Goal: Task Accomplishment & Management: Manage account settings

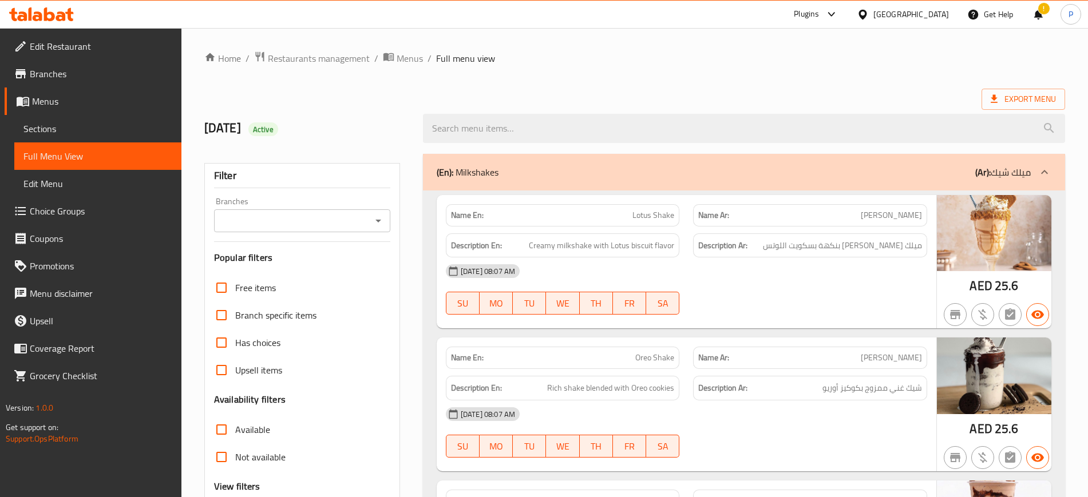
click at [77, 43] on span "Edit Restaurant" at bounding box center [101, 46] width 142 height 14
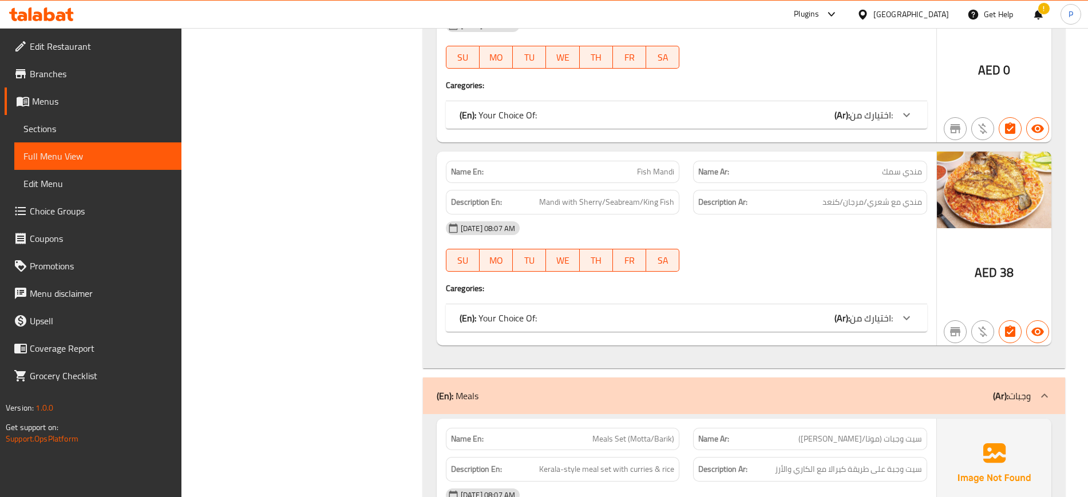
scroll to position [4471, 0]
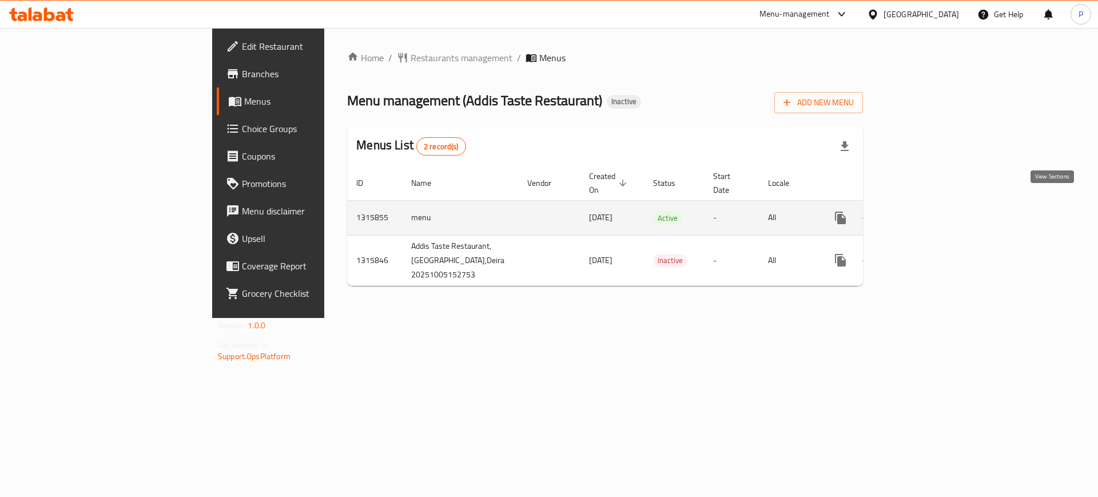
click at [930, 211] on icon "enhanced table" at bounding box center [924, 218] width 14 height 14
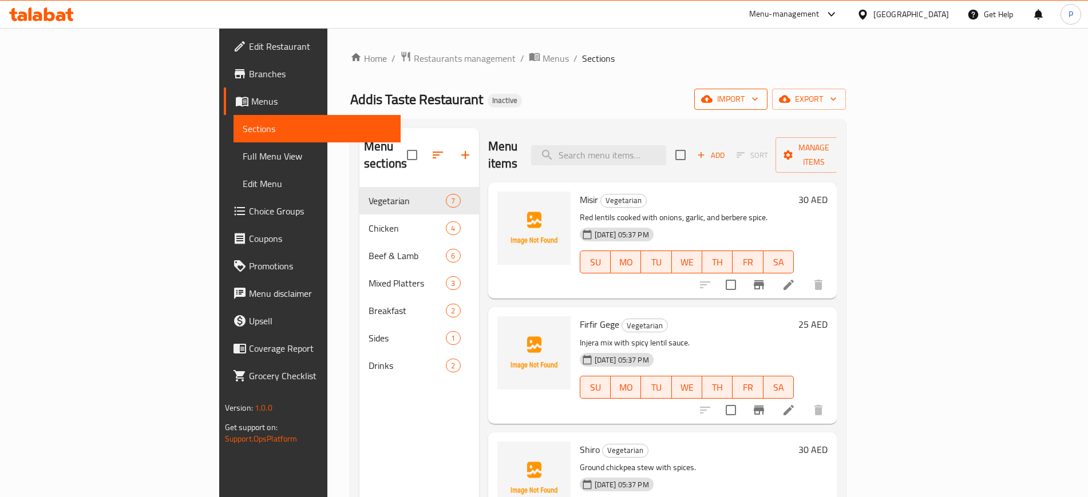
click at [767, 90] on button "import" at bounding box center [730, 99] width 73 height 21
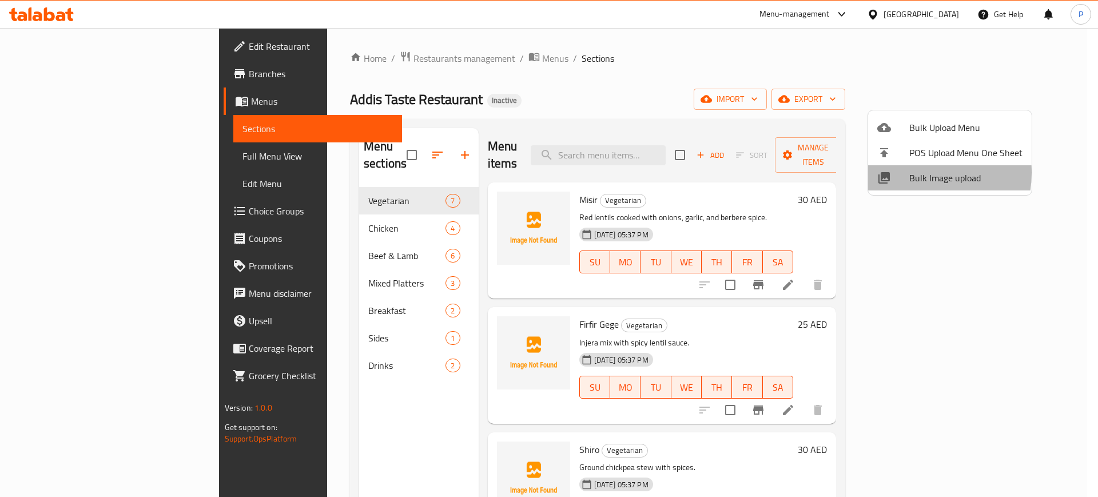
click at [911, 173] on span "Bulk Image upload" at bounding box center [966, 178] width 113 height 14
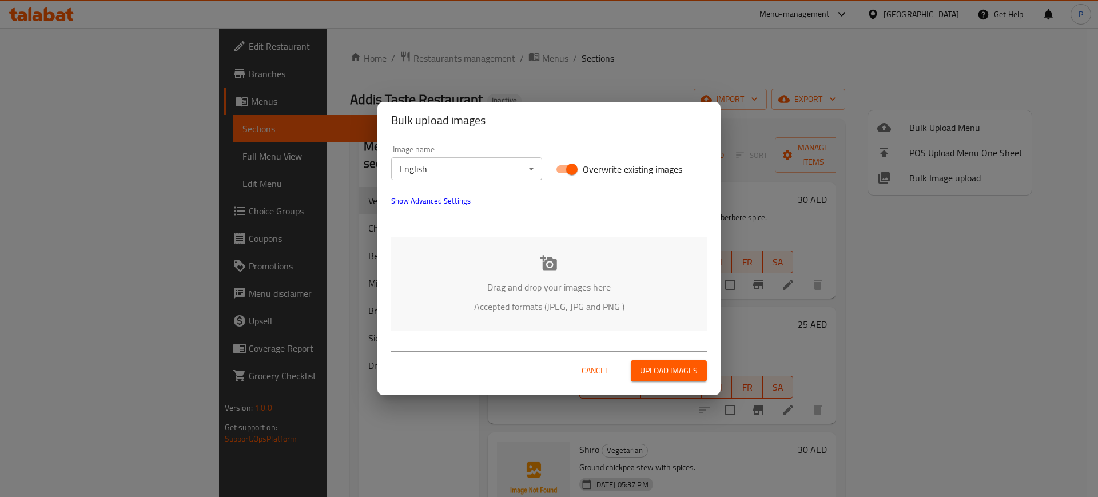
click at [608, 245] on div "Drag and drop your images here Accepted formats (JPEG, JPG and PNG )" at bounding box center [549, 283] width 316 height 93
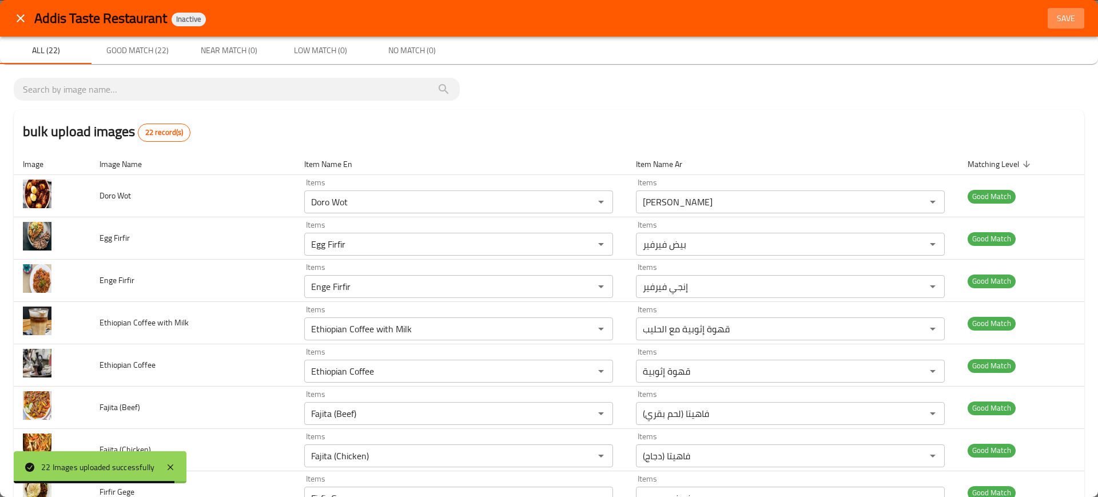
click at [1053, 19] on span "Save" at bounding box center [1066, 18] width 27 height 14
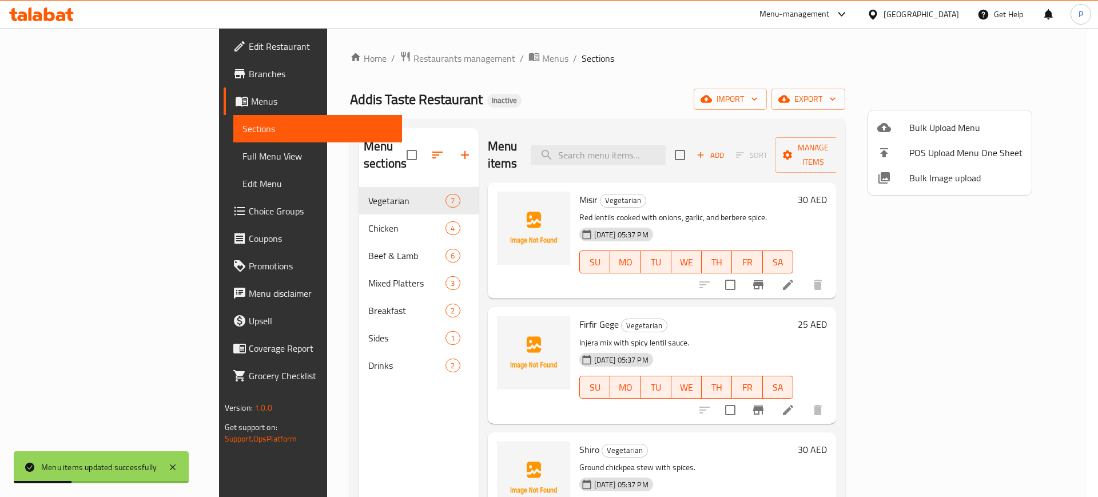
click at [133, 160] on div at bounding box center [549, 248] width 1098 height 497
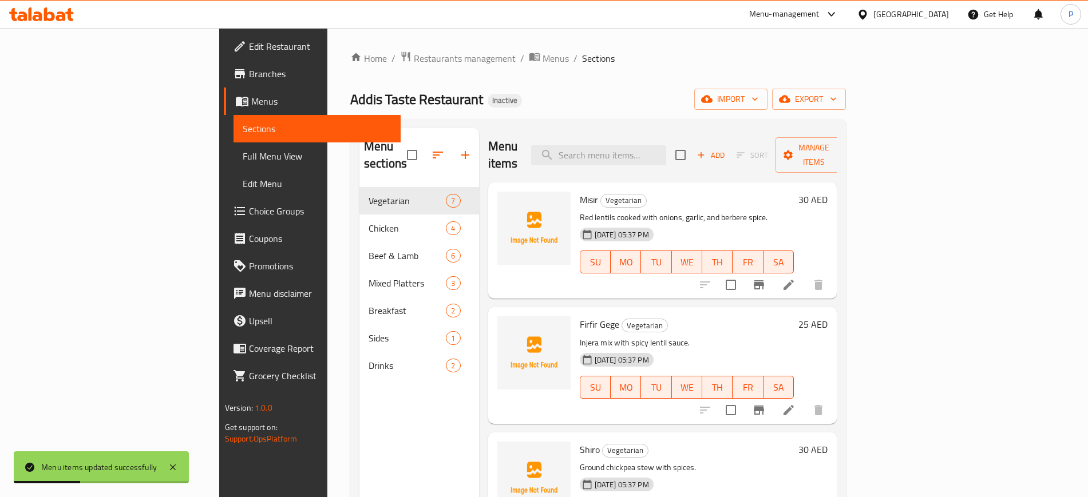
click at [243, 160] on span "Full Menu View" at bounding box center [317, 156] width 149 height 14
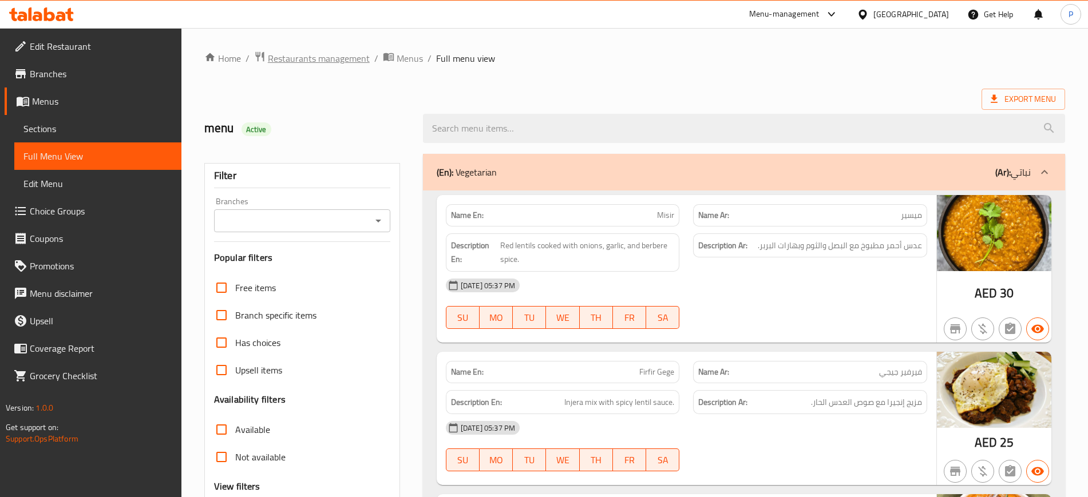
click at [316, 53] on span "Restaurants management" at bounding box center [319, 58] width 102 height 14
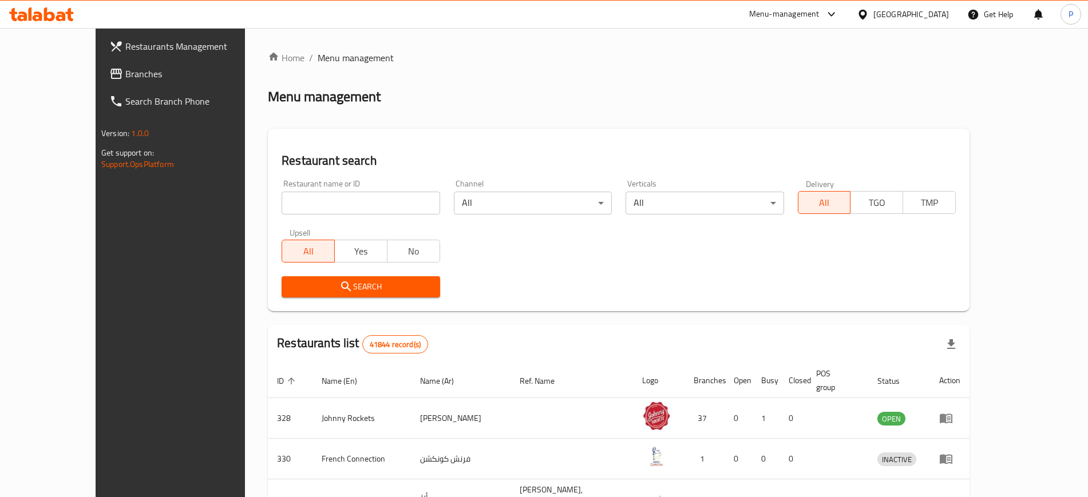
click at [322, 192] on input "search" at bounding box center [360, 203] width 158 height 23
paste input "Puff & Chill Restaurant"
type input "Puff & Chill Restaurant"
click button "Search" at bounding box center [360, 286] width 158 height 21
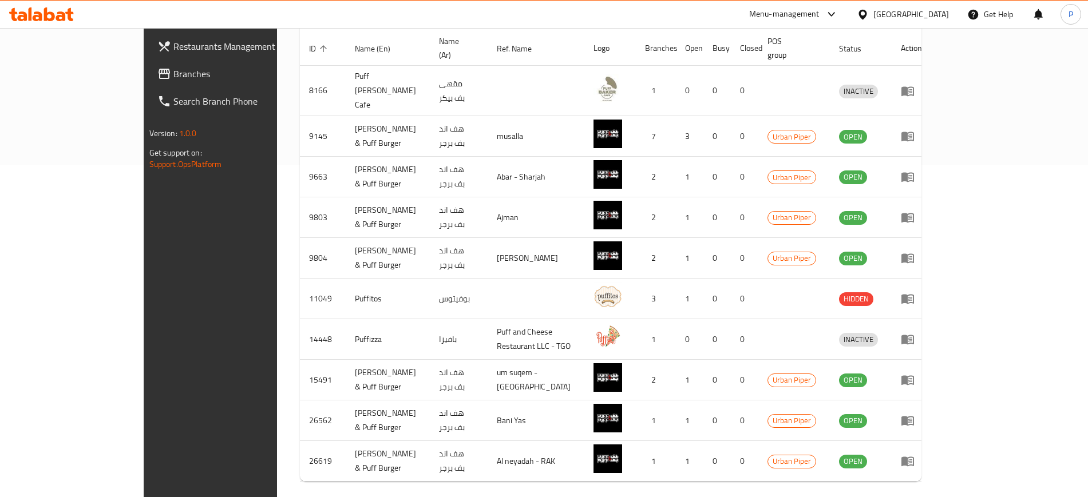
scroll to position [340, 0]
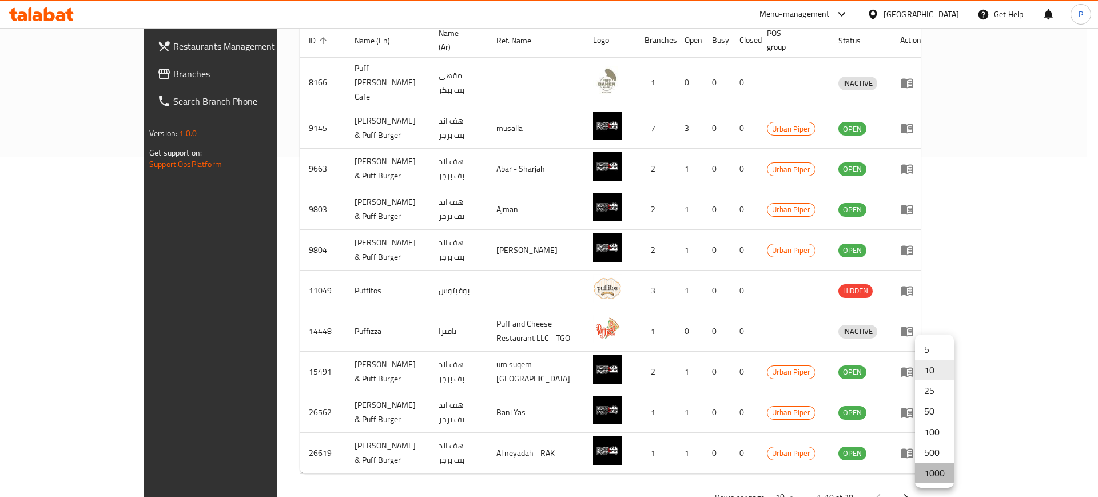
click at [923, 478] on li "1000" at bounding box center [934, 473] width 39 height 21
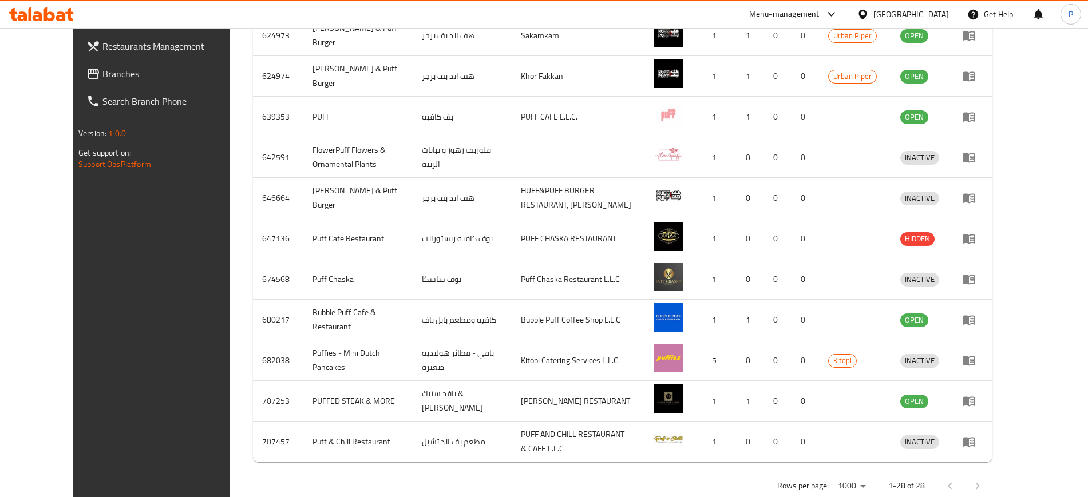
scroll to position [1100, 0]
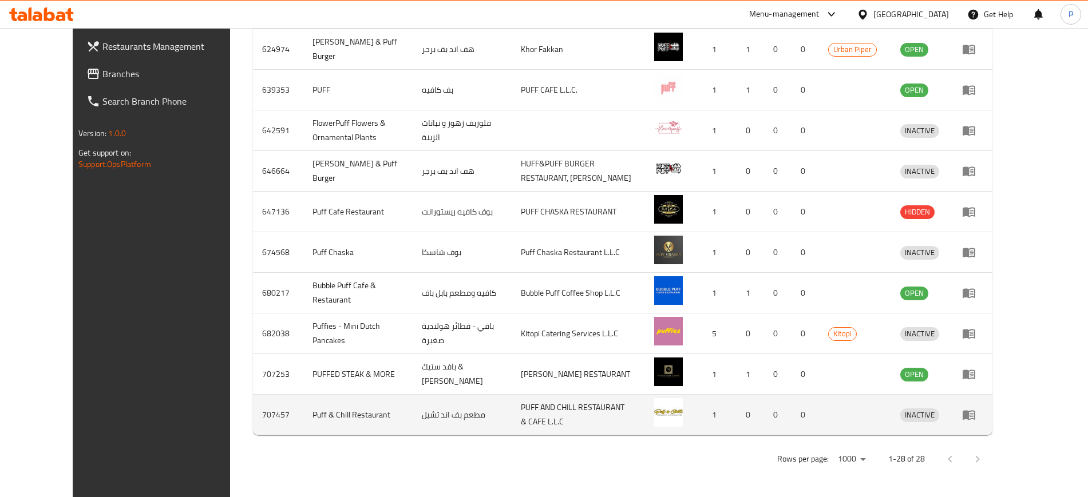
click at [992, 415] on td "enhanced table" at bounding box center [972, 415] width 39 height 41
click at [983, 415] on link "enhanced table" at bounding box center [972, 415] width 21 height 14
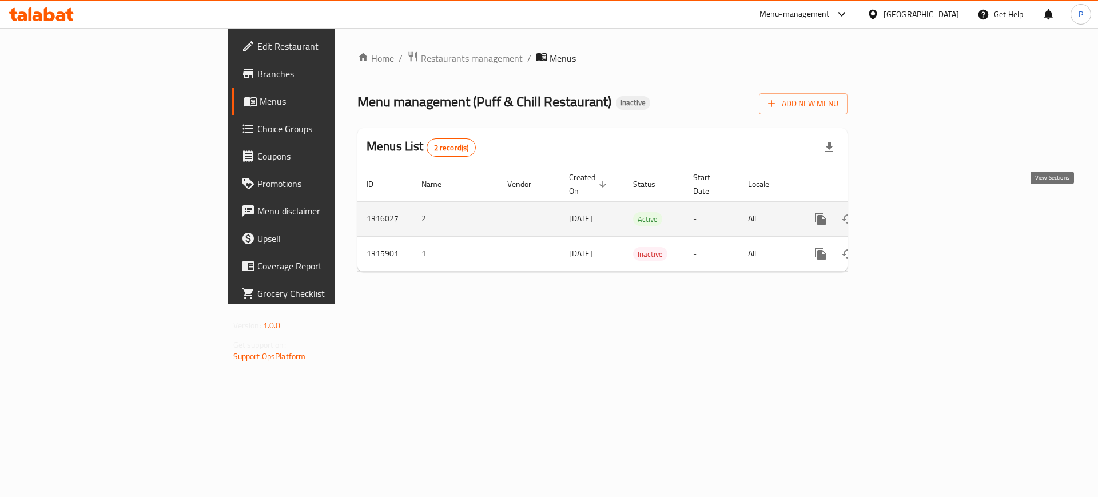
click at [909, 214] on icon "enhanced table" at bounding box center [903, 219] width 10 height 10
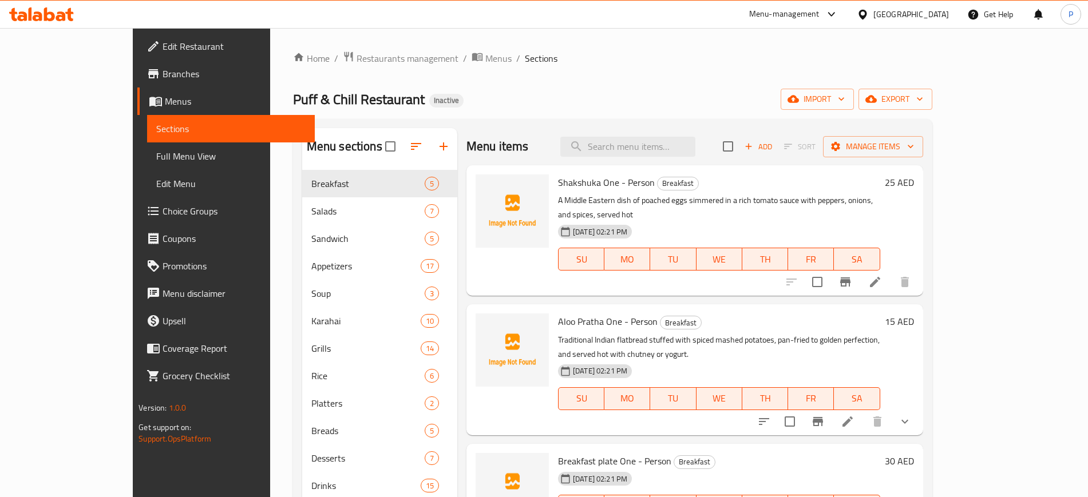
click at [481, 41] on div "Home / Restaurants management / Menus / Sections Puff & Chill Restaurant Inacti…" at bounding box center [612, 342] width 685 height 629
click at [847, 104] on icon "button" at bounding box center [840, 98] width 11 height 11
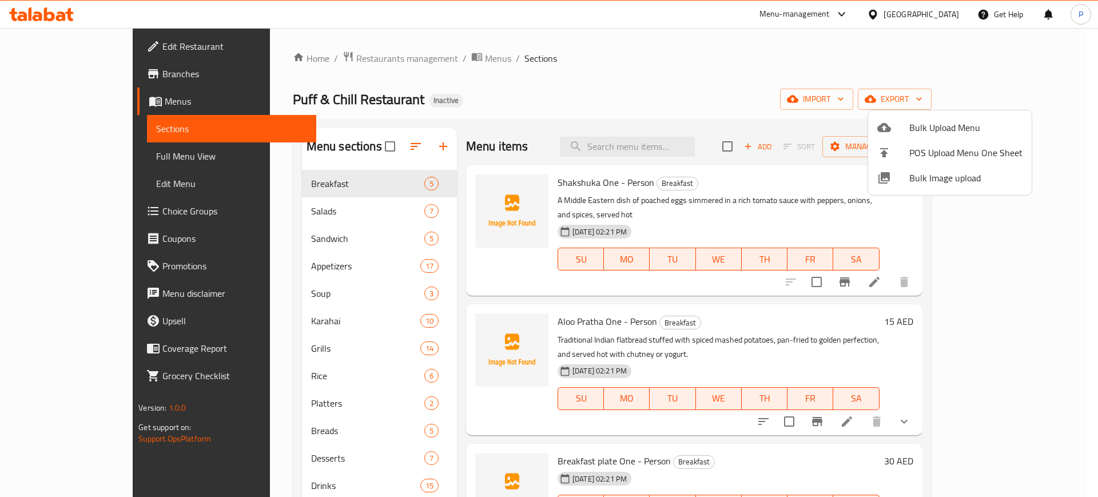
click at [918, 183] on span "Bulk Image upload" at bounding box center [966, 178] width 113 height 14
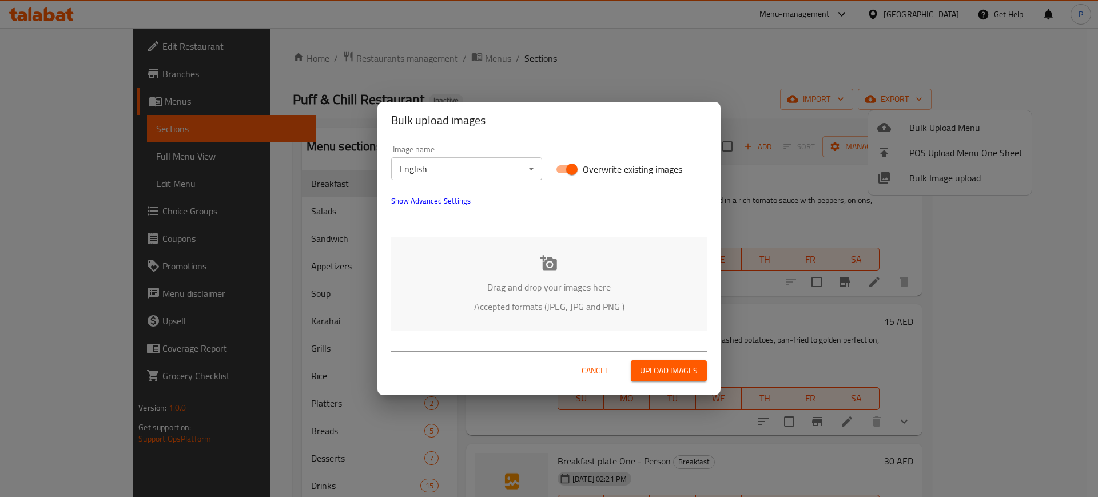
click at [667, 263] on div "Drag and drop your images here Accepted formats (JPEG, JPG and PNG )" at bounding box center [549, 283] width 316 height 93
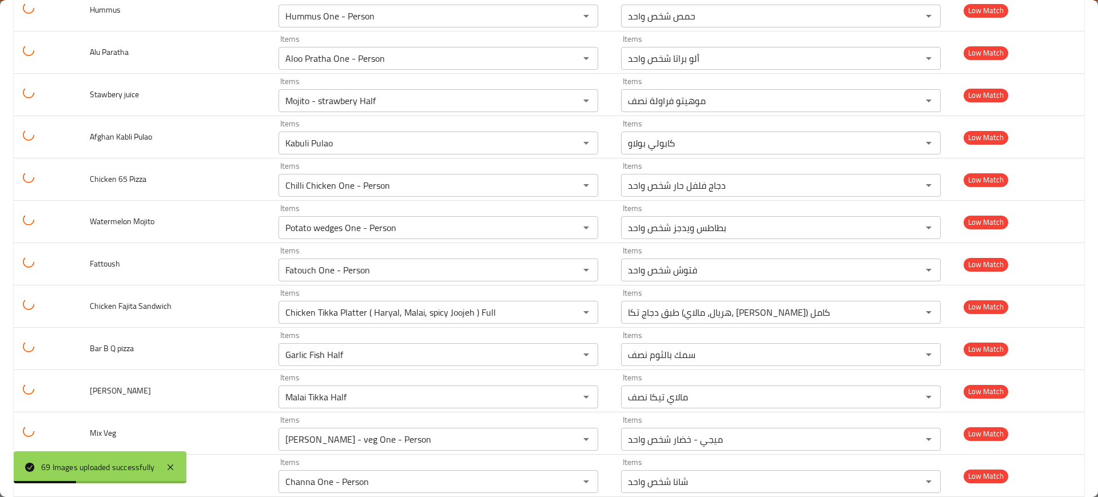
scroll to position [2622, 0]
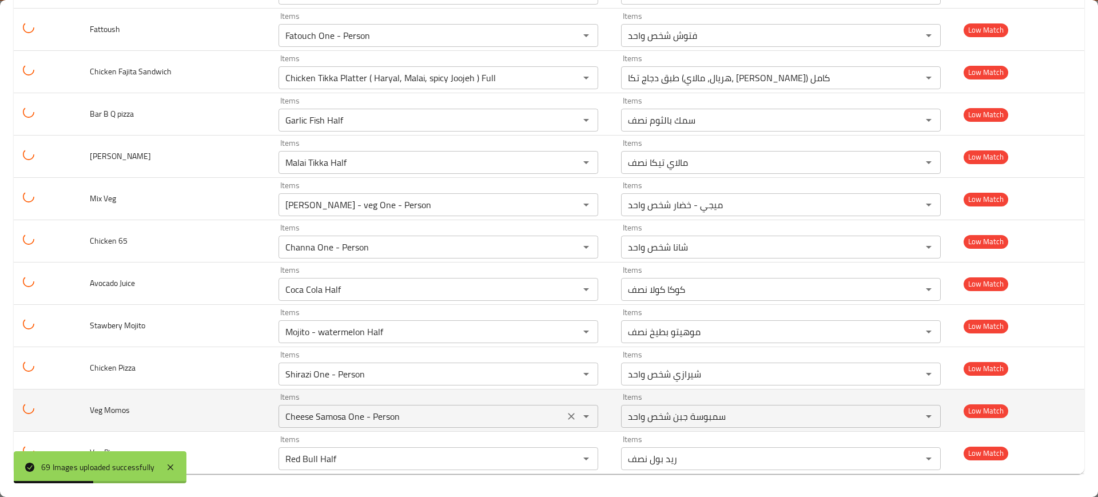
click at [392, 406] on div "Cheese Samosa One - Person Items" at bounding box center [439, 416] width 320 height 23
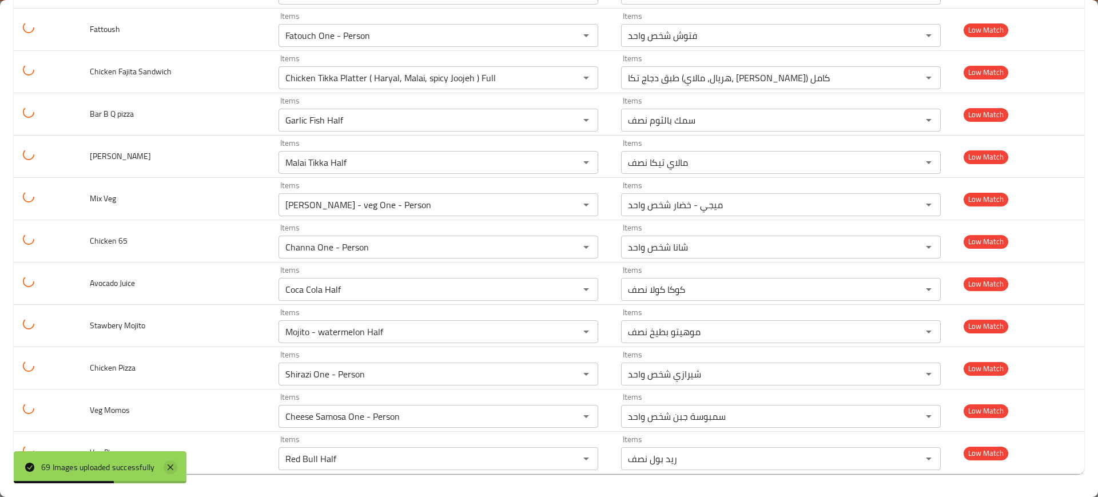
click at [172, 465] on icon at bounding box center [171, 468] width 14 height 14
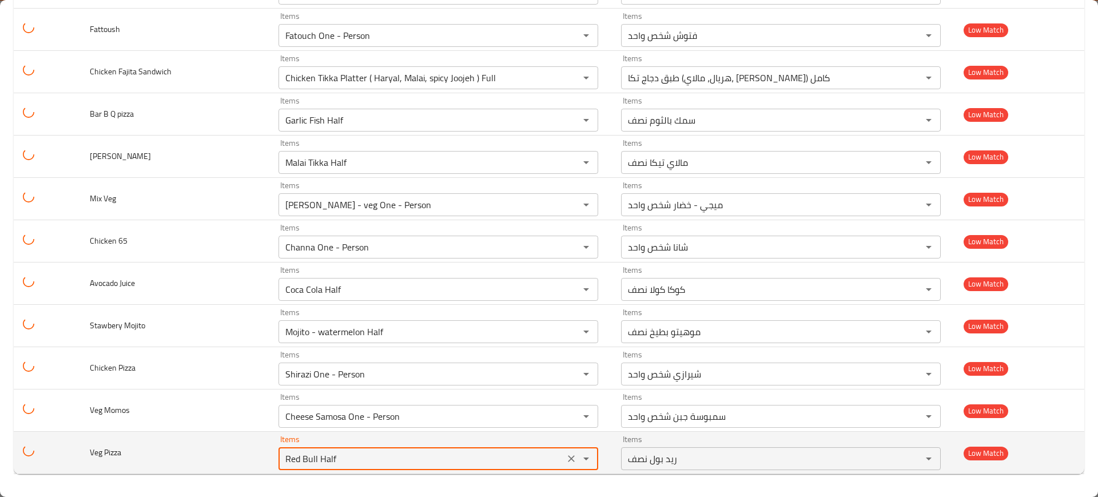
click at [379, 461] on Pizza "Red Bull Half" at bounding box center [421, 459] width 279 height 16
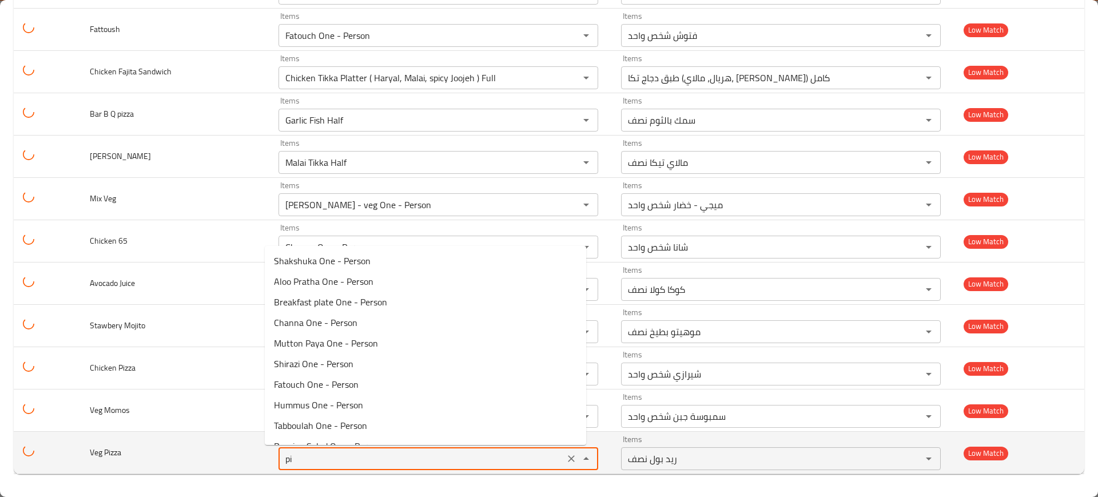
type Pizza "piz"
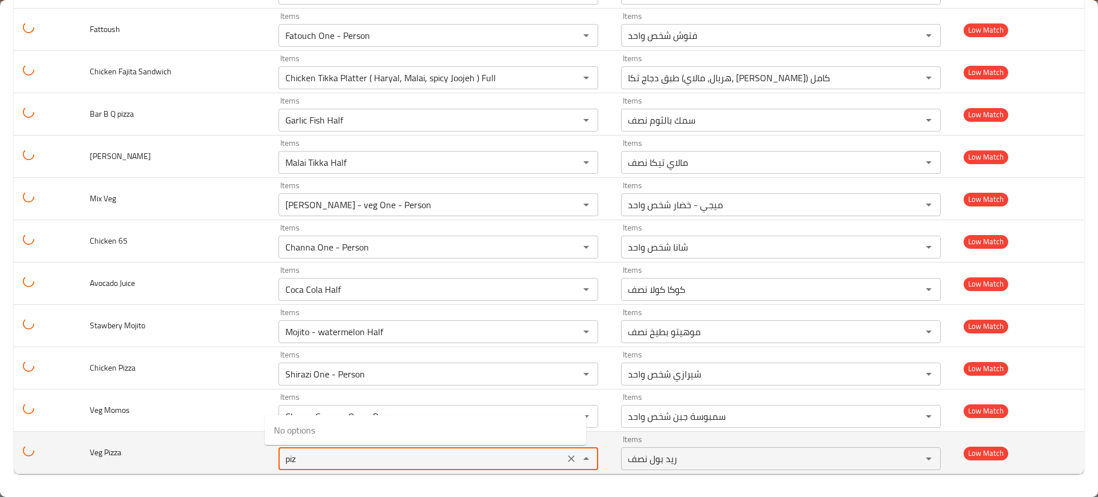
click at [566, 457] on icon "Clear" at bounding box center [571, 458] width 11 height 11
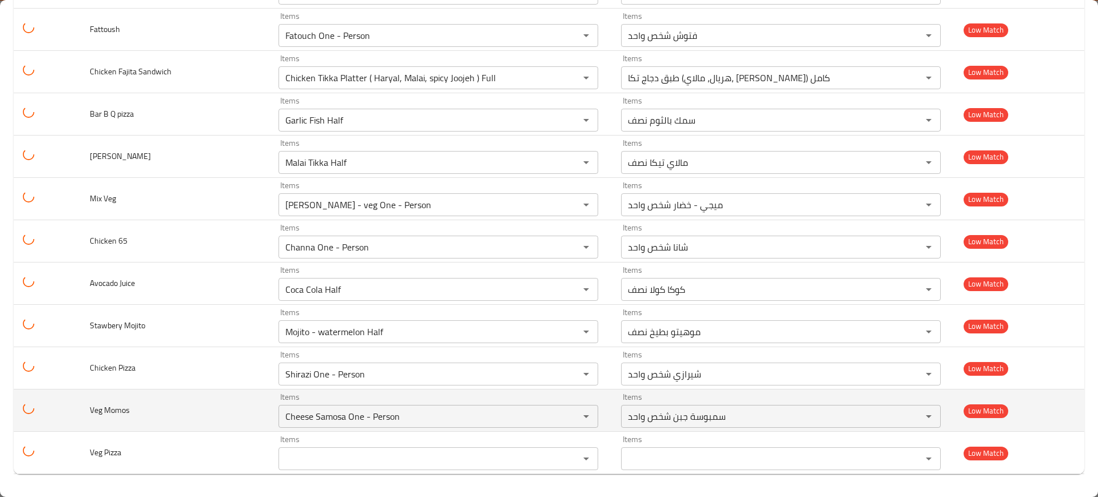
click at [171, 421] on td "Veg Momos" at bounding box center [175, 411] width 189 height 42
click at [566, 416] on icon "Clear" at bounding box center [571, 416] width 11 height 11
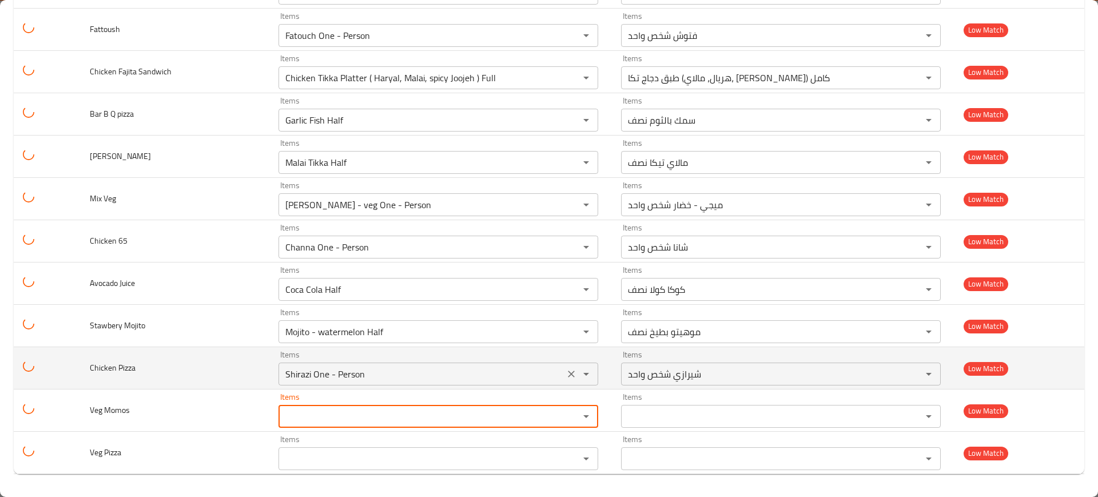
click at [566, 376] on icon "Clear" at bounding box center [571, 373] width 11 height 11
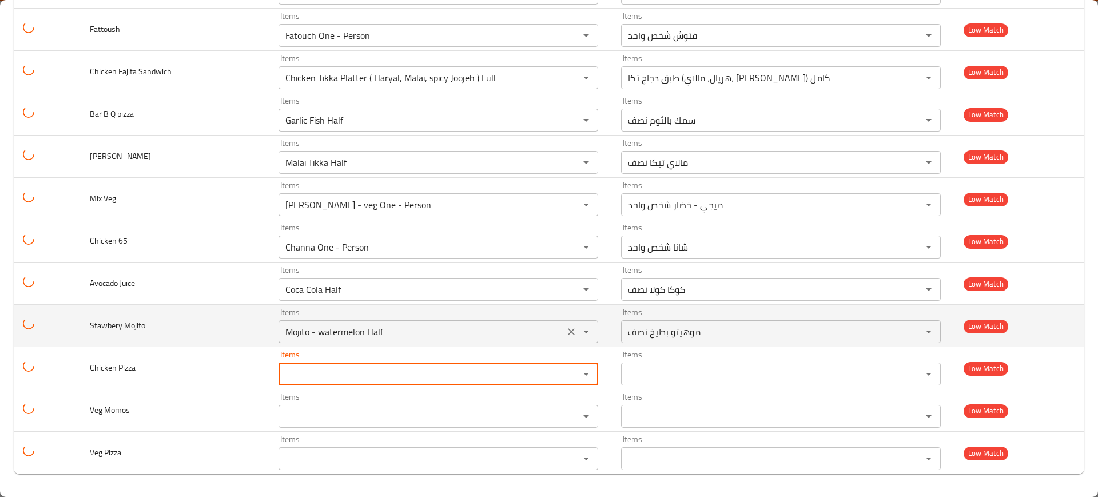
click at [559, 323] on div "Mojito - watermelon Half Items" at bounding box center [439, 331] width 320 height 23
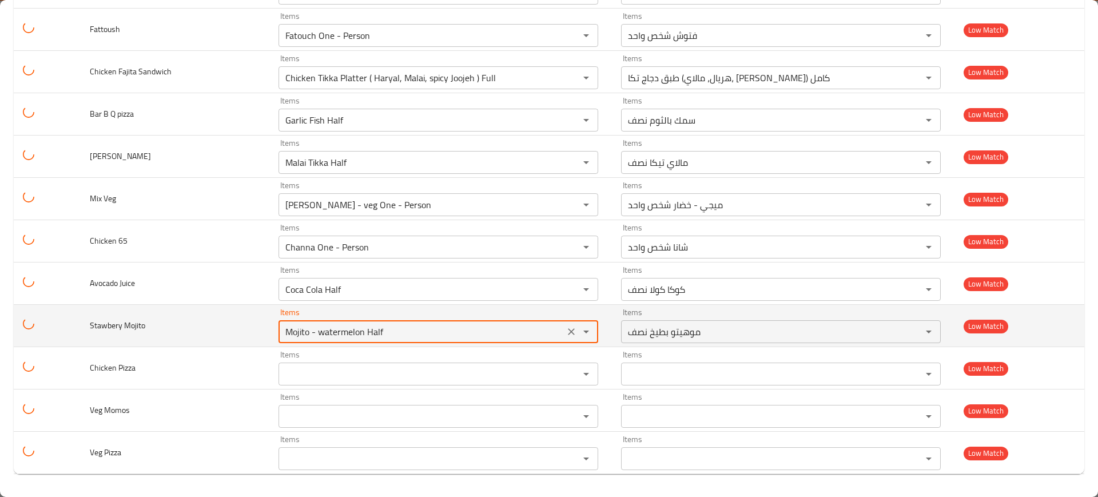
click at [566, 327] on icon "Clear" at bounding box center [571, 331] width 11 height 11
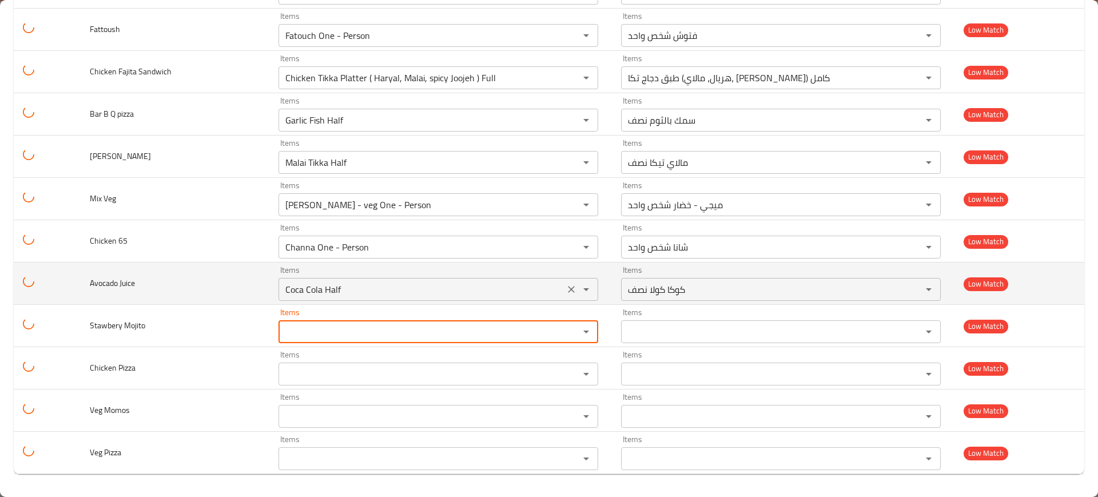
click at [568, 290] on icon "Clear" at bounding box center [571, 289] width 7 height 7
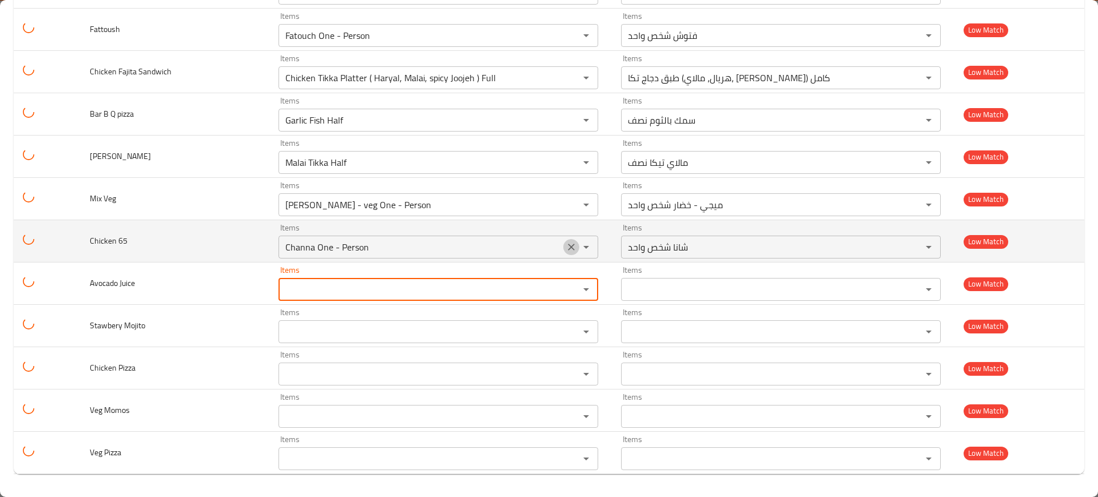
click at [564, 254] on button "Clear" at bounding box center [572, 247] width 16 height 16
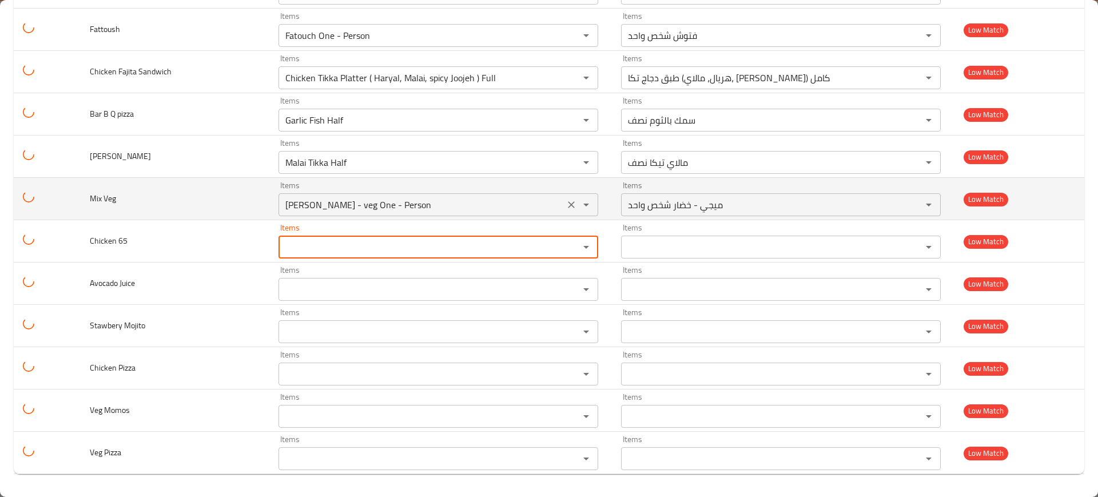
click at [557, 191] on div "Items [PERSON_NAME] - veg One - Person Items" at bounding box center [439, 198] width 320 height 35
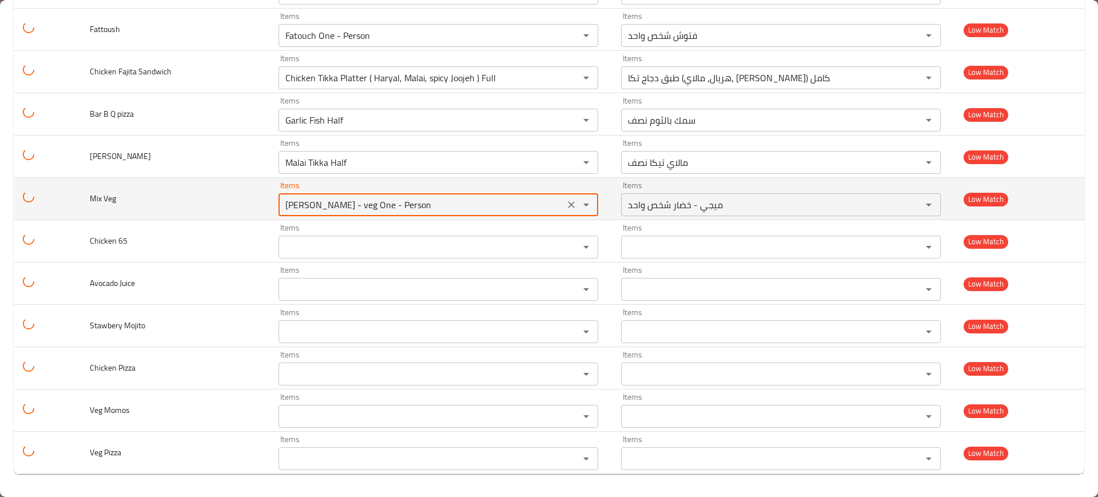
click at [564, 197] on button "Clear" at bounding box center [572, 205] width 16 height 16
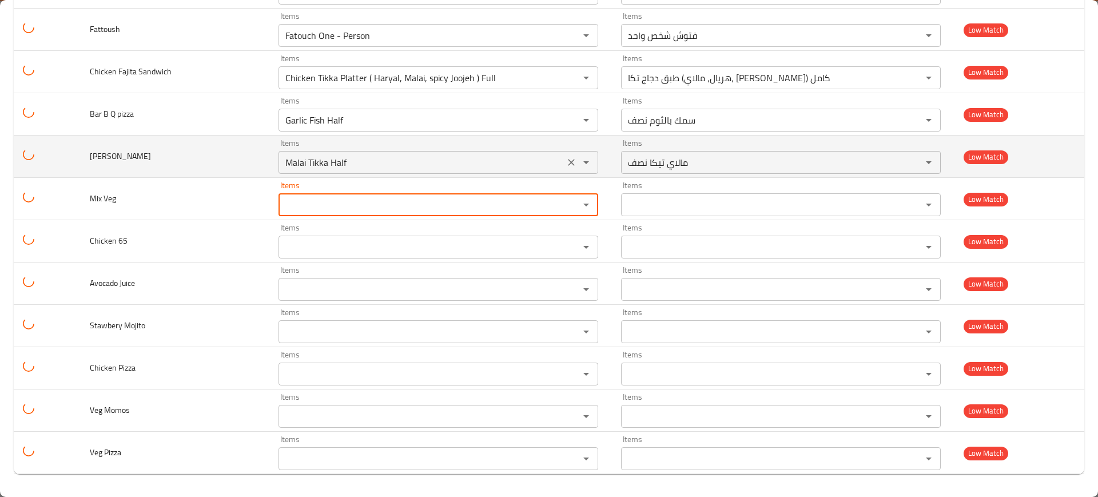
click at [566, 160] on icon "Clear" at bounding box center [571, 162] width 11 height 11
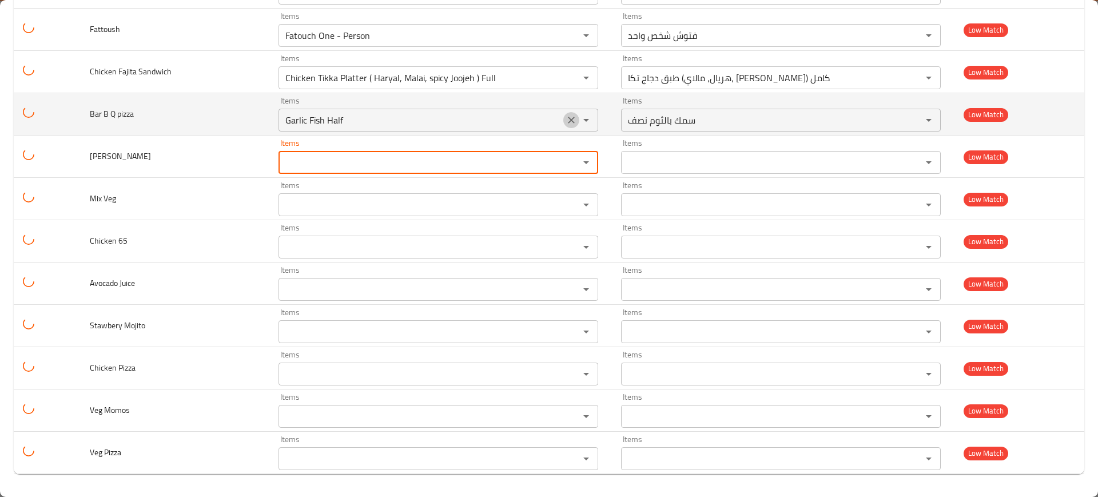
click at [566, 121] on icon "Clear" at bounding box center [571, 119] width 11 height 11
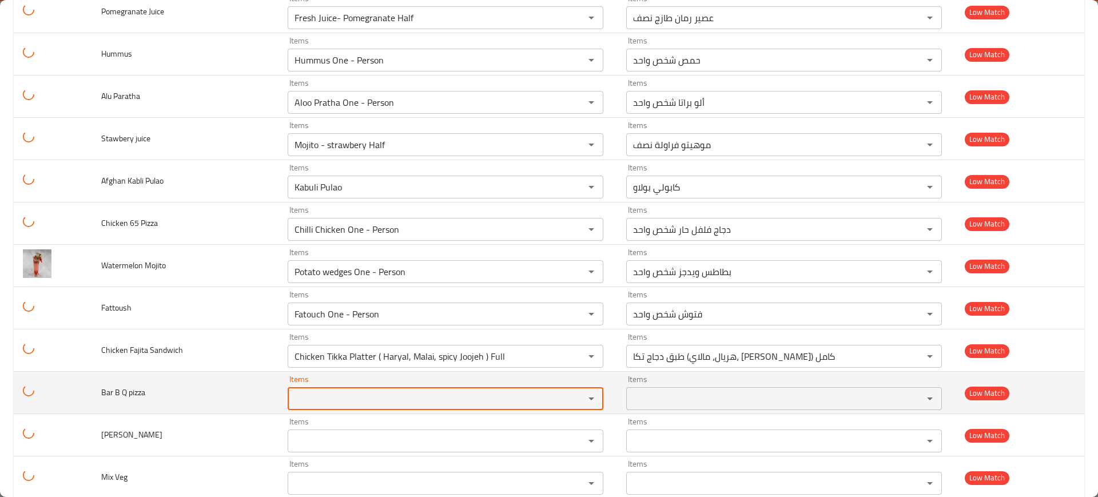
scroll to position [2339, 0]
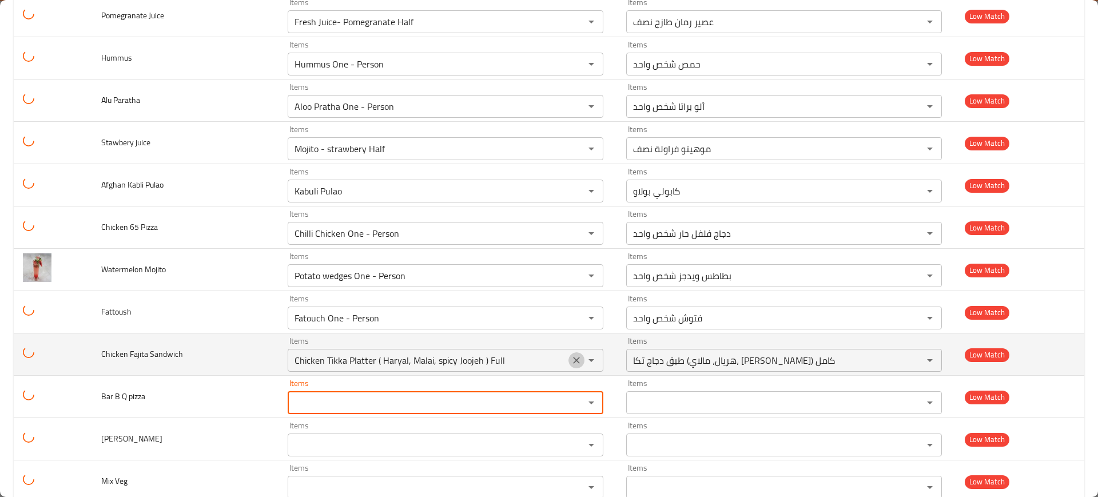
click at [571, 357] on icon "Clear" at bounding box center [576, 360] width 11 height 11
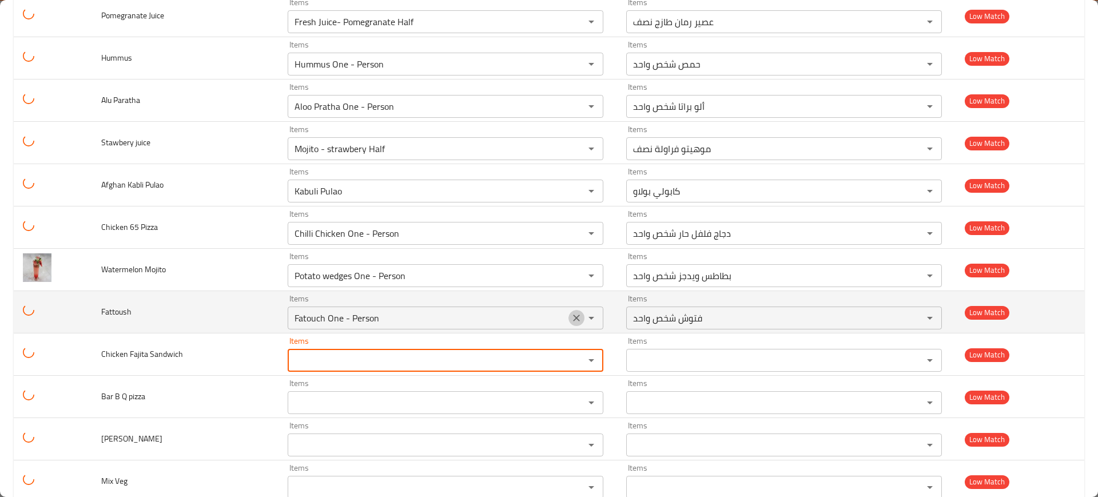
click at [571, 319] on icon "Clear" at bounding box center [576, 317] width 11 height 11
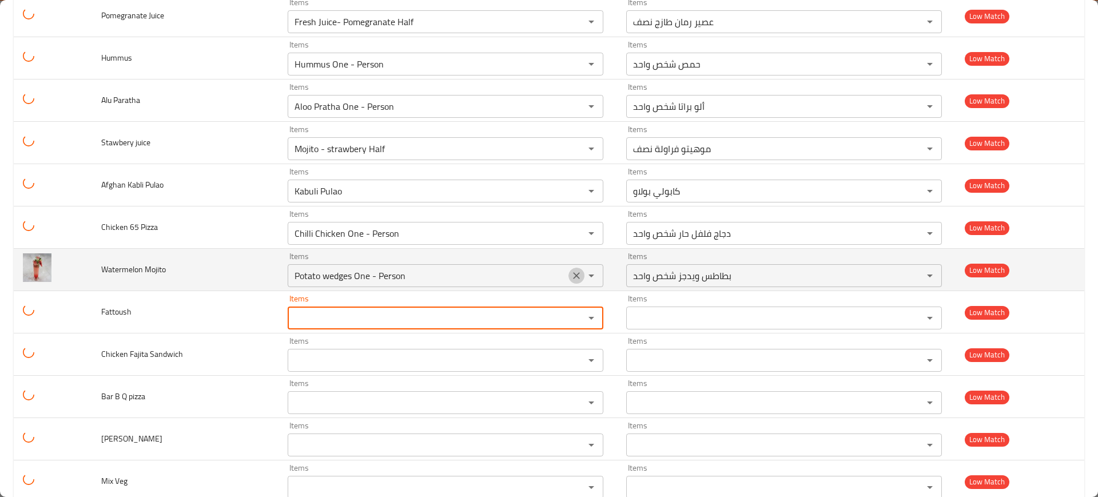
click at [573, 273] on icon "Clear" at bounding box center [576, 275] width 7 height 7
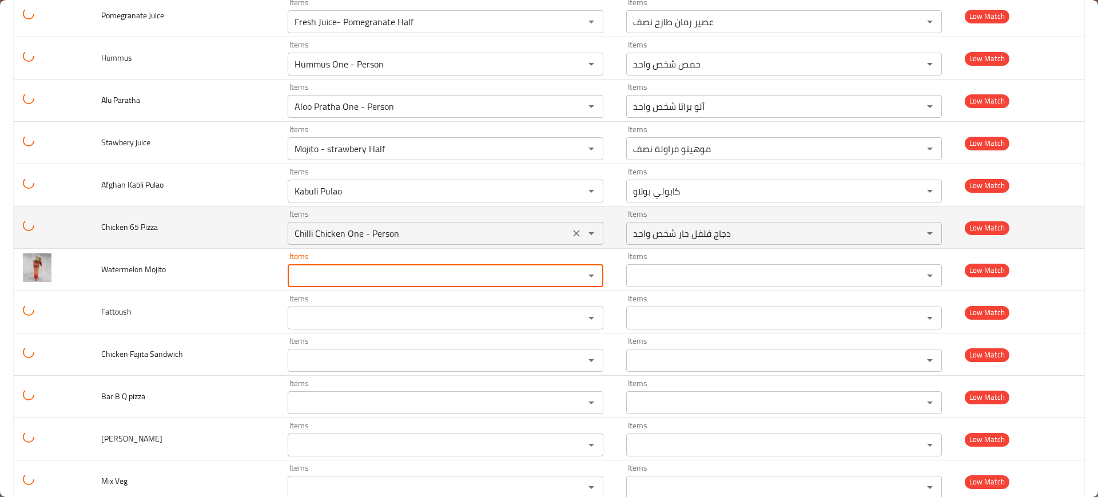
click at [571, 236] on button "Clear" at bounding box center [577, 233] width 16 height 16
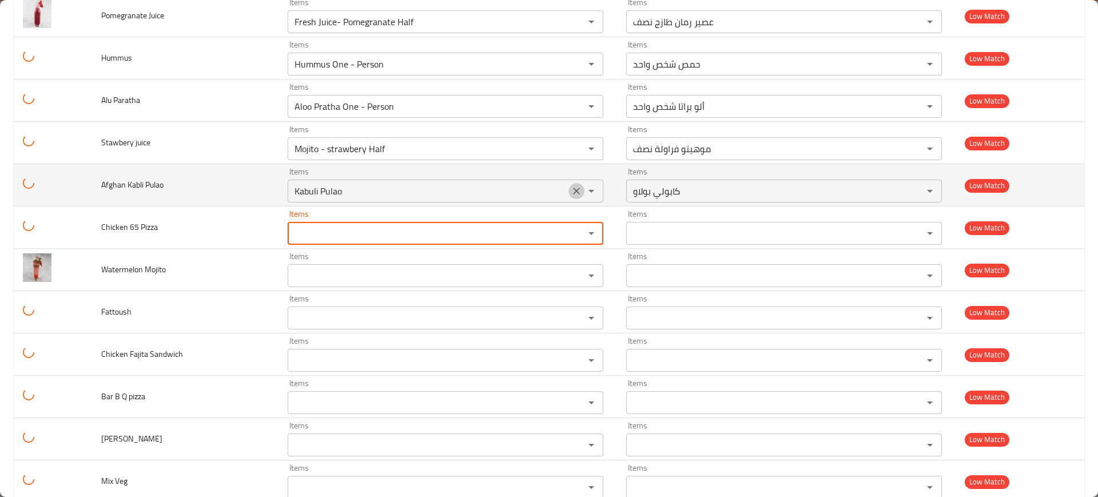
click at [571, 185] on icon "Clear" at bounding box center [576, 190] width 11 height 11
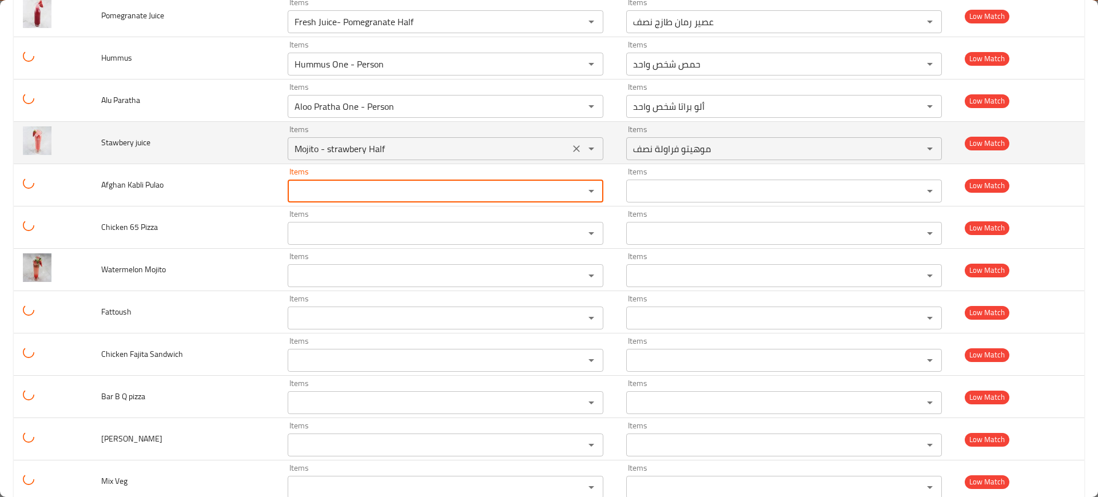
click at [571, 150] on icon "Clear" at bounding box center [576, 148] width 11 height 11
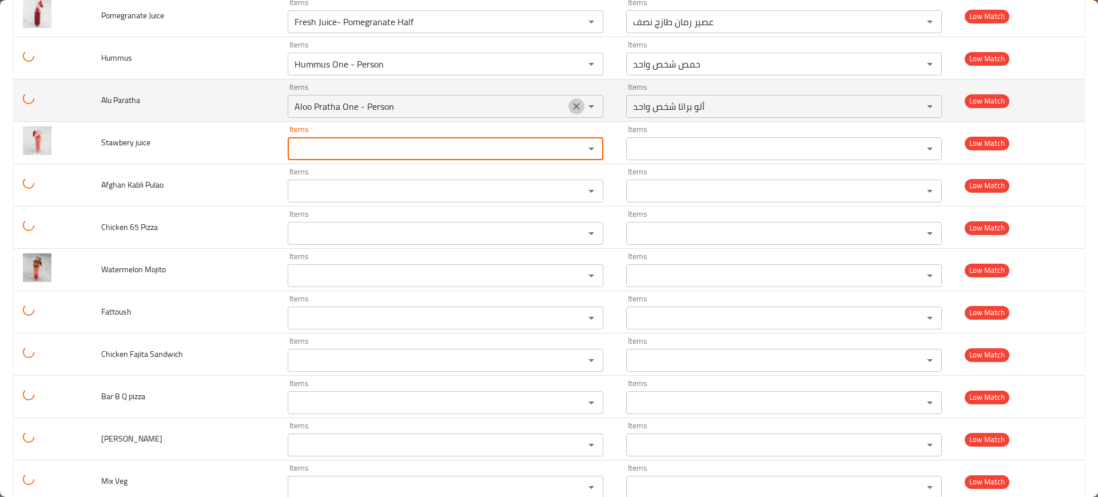
click at [571, 102] on icon "Clear" at bounding box center [576, 106] width 11 height 11
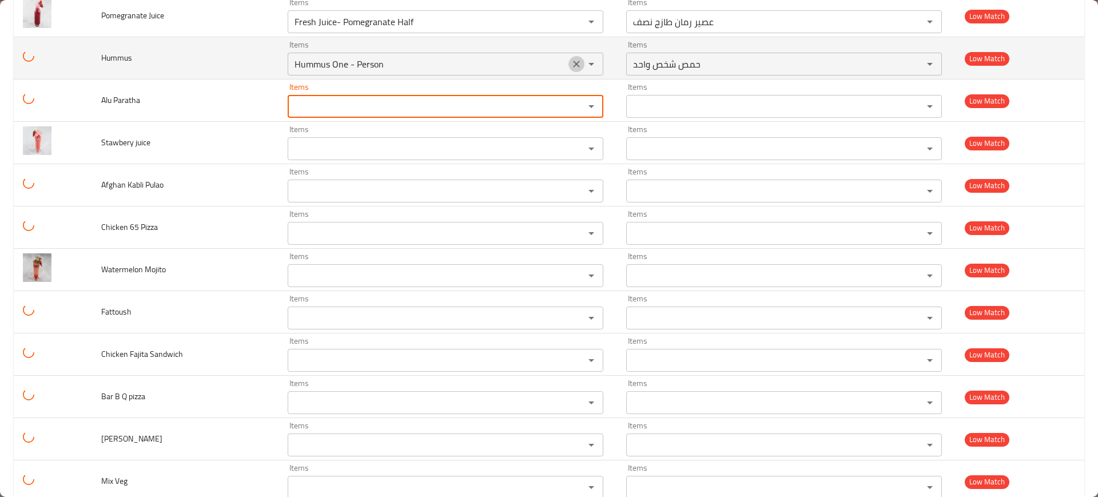
click at [571, 68] on icon "Clear" at bounding box center [576, 63] width 11 height 11
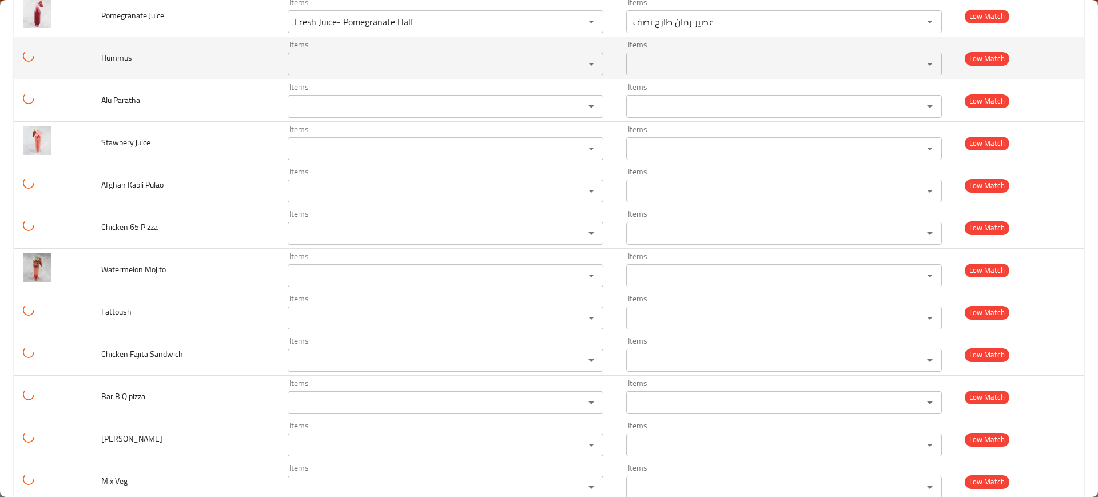
click at [118, 49] on td "Hummus" at bounding box center [185, 58] width 187 height 42
copy span "Hummus"
click at [288, 54] on div "Items" at bounding box center [446, 64] width 316 height 23
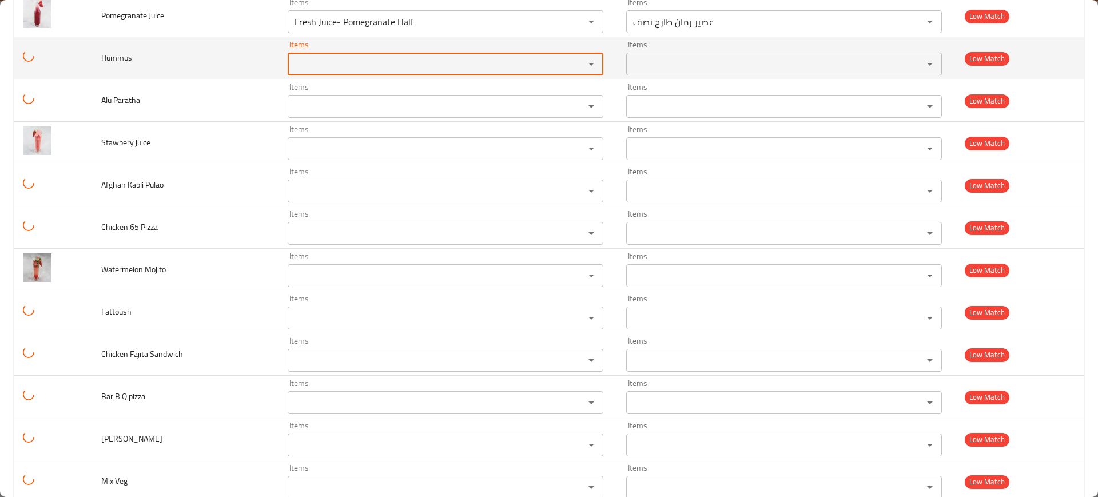
paste input "Hummus"
click at [288, 54] on div "Hummus Items" at bounding box center [446, 64] width 316 height 23
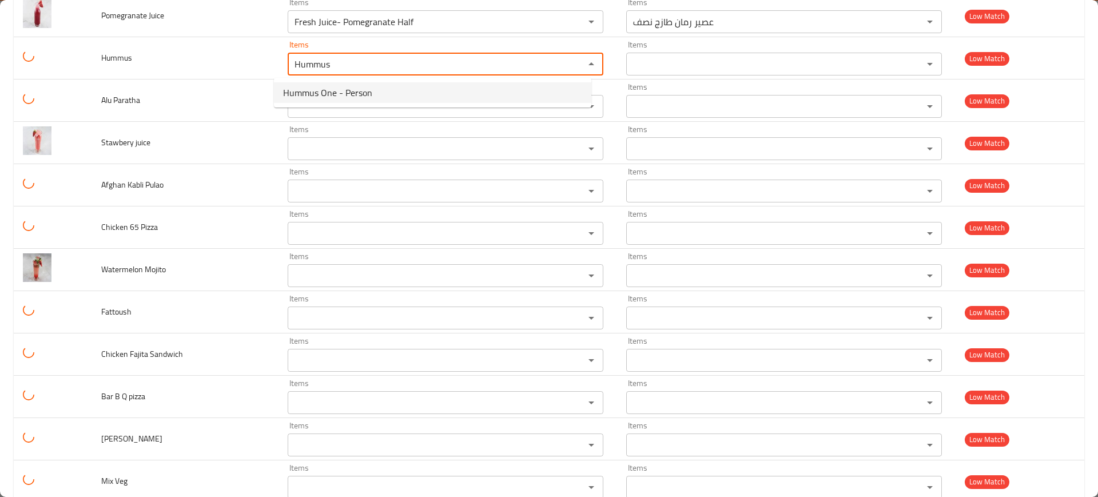
click at [301, 93] on span "Hummus One - Person" at bounding box center [327, 93] width 89 height 14
type input "Hummus One - Person"
type input "حمص شخص واحد"
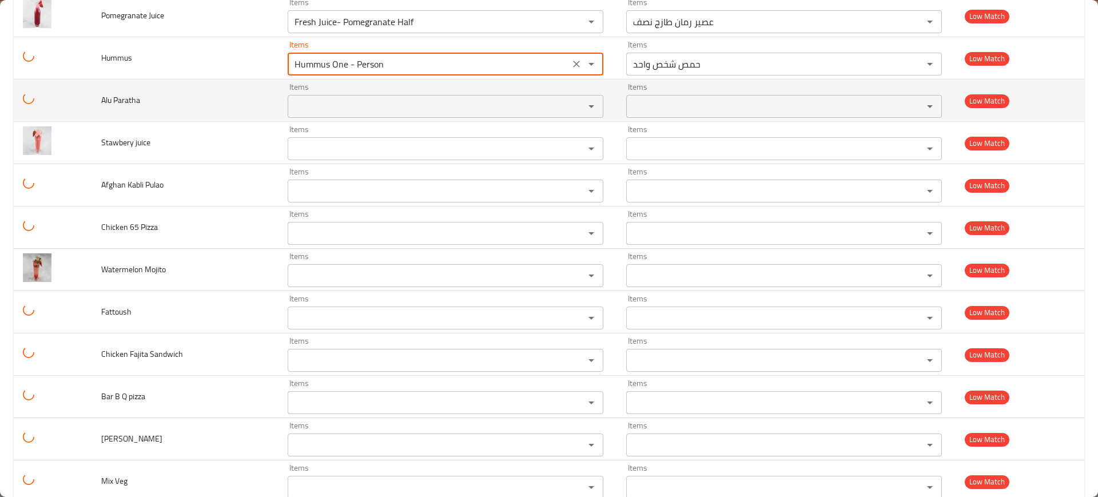
type input "Hummus One - Person"
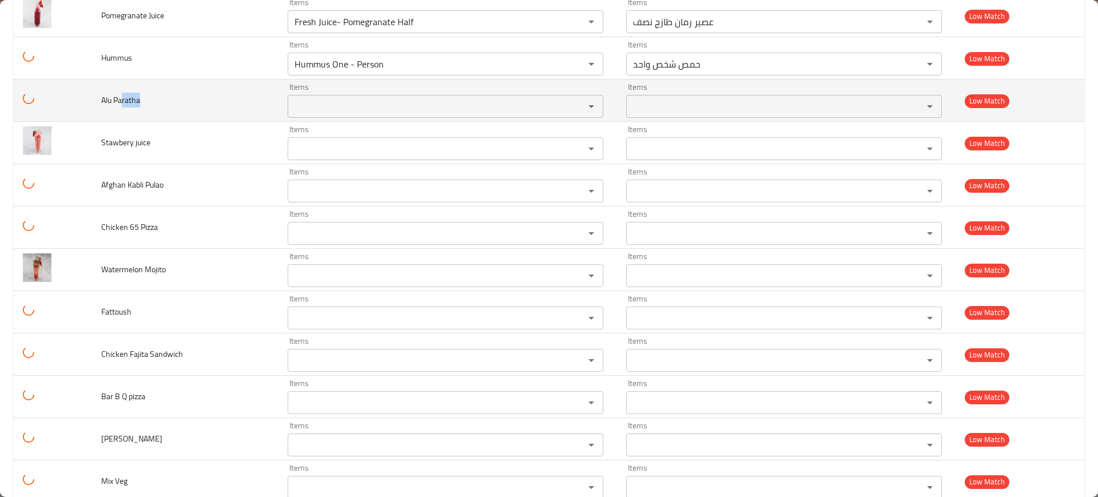
drag, startPoint x: 123, startPoint y: 100, endPoint x: 164, endPoint y: 100, distance: 40.6
click at [164, 100] on td "Alu Paratha" at bounding box center [185, 101] width 187 height 42
copy span "ratha"
click at [308, 87] on div "Items Items" at bounding box center [446, 100] width 316 height 35
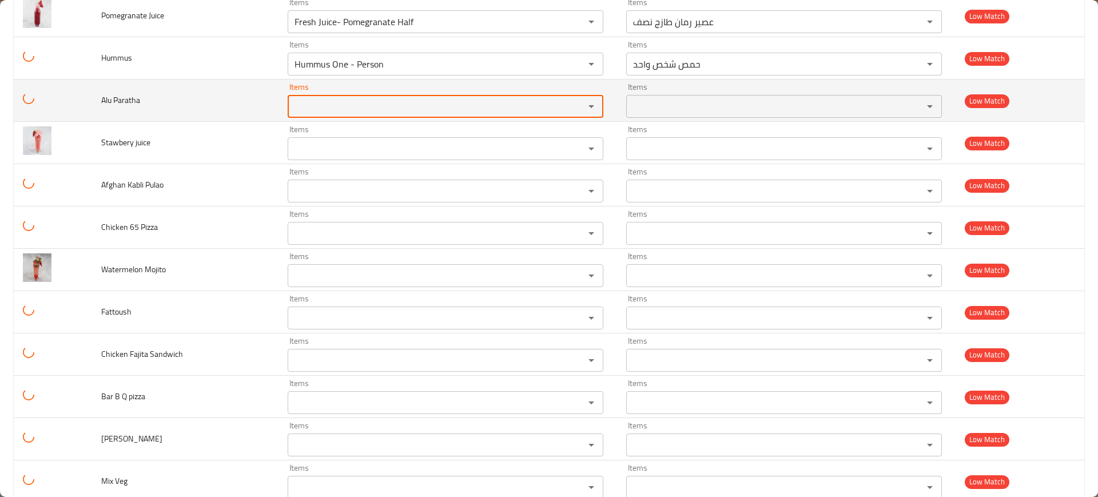
paste Paratha "ratha"
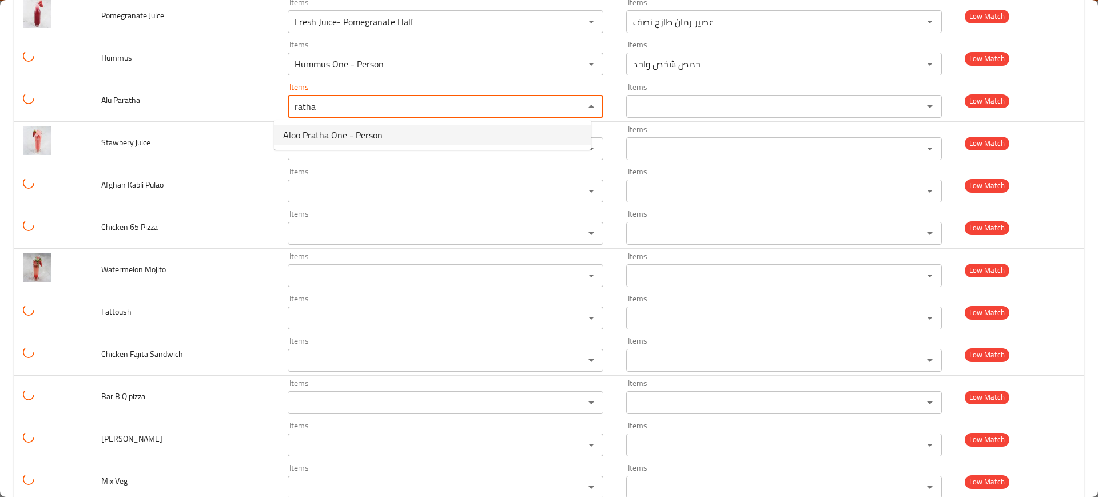
click at [310, 134] on span "Aloo Pratha One - Person" at bounding box center [333, 135] width 100 height 14
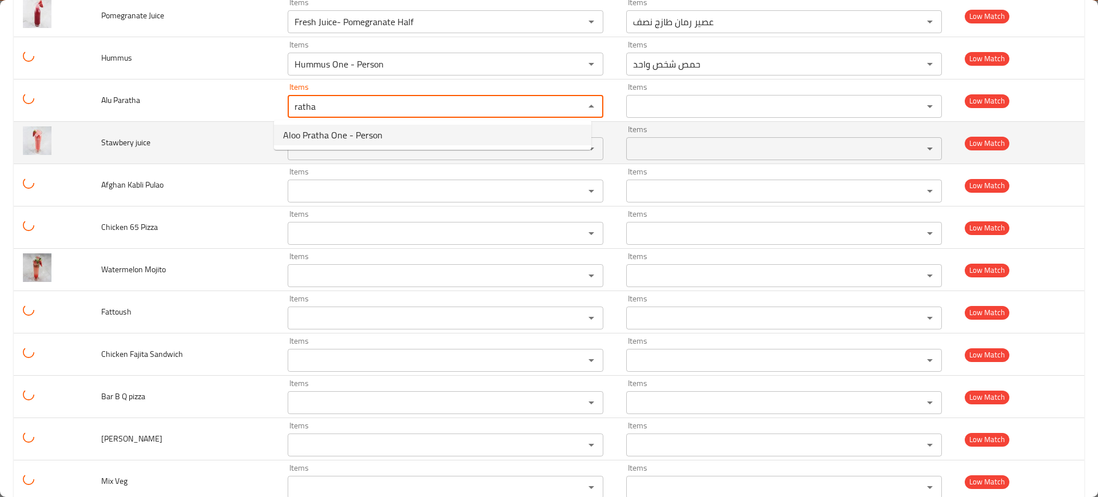
type Paratha "Aloo Pratha One - Person"
type Paratha-ar "ألو براتا شخص واحد"
type Paratha "Aloo Pratha One - Person"
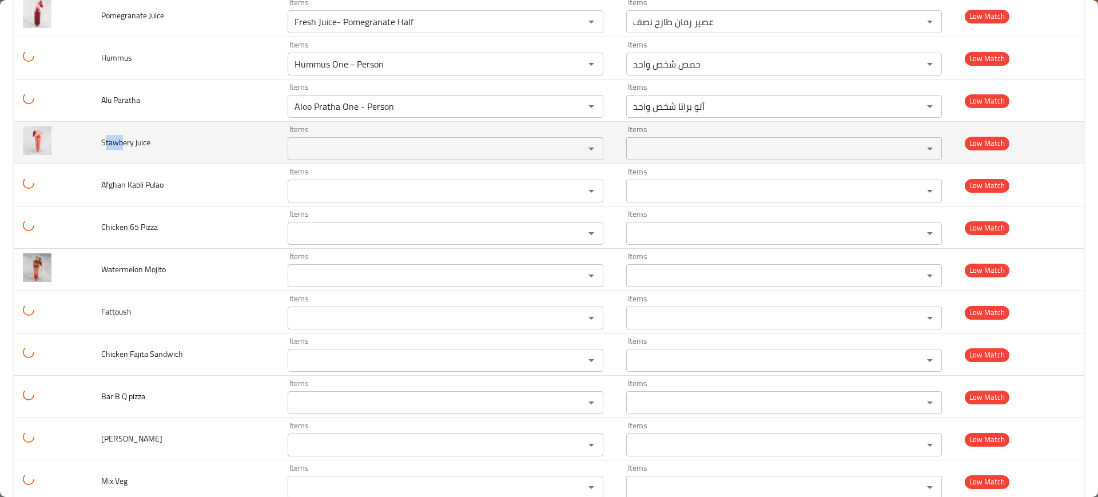
drag, startPoint x: 122, startPoint y: 144, endPoint x: 269, endPoint y: 160, distance: 147.9
click at [106, 144] on span "Stawbery juice" at bounding box center [125, 142] width 49 height 15
copy span "tawb"
click at [291, 152] on juice "Items" at bounding box center [428, 149] width 275 height 16
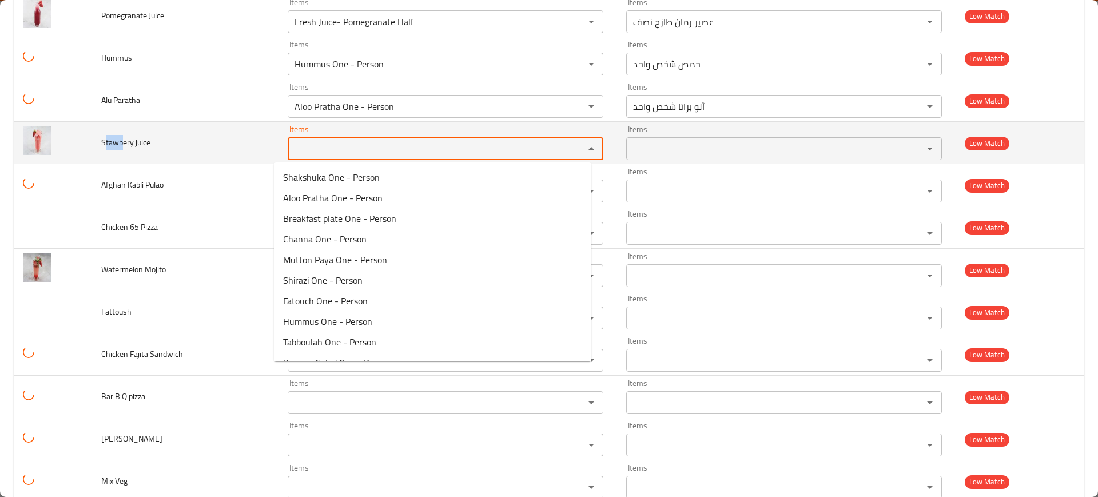
paste juice "tawb"
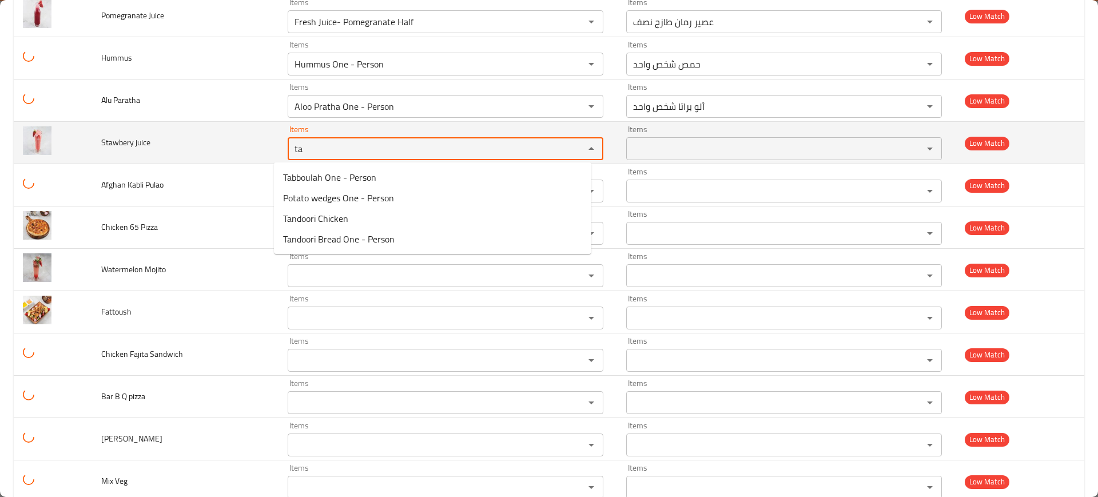
type juice "t"
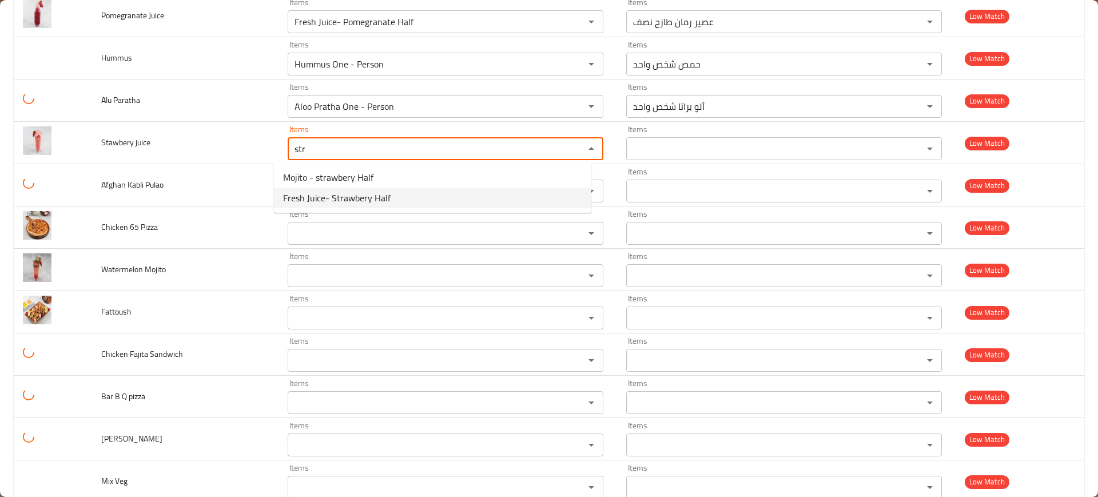
click at [362, 193] on span "Fresh Juice- Strawbery Half" at bounding box center [337, 198] width 108 height 14
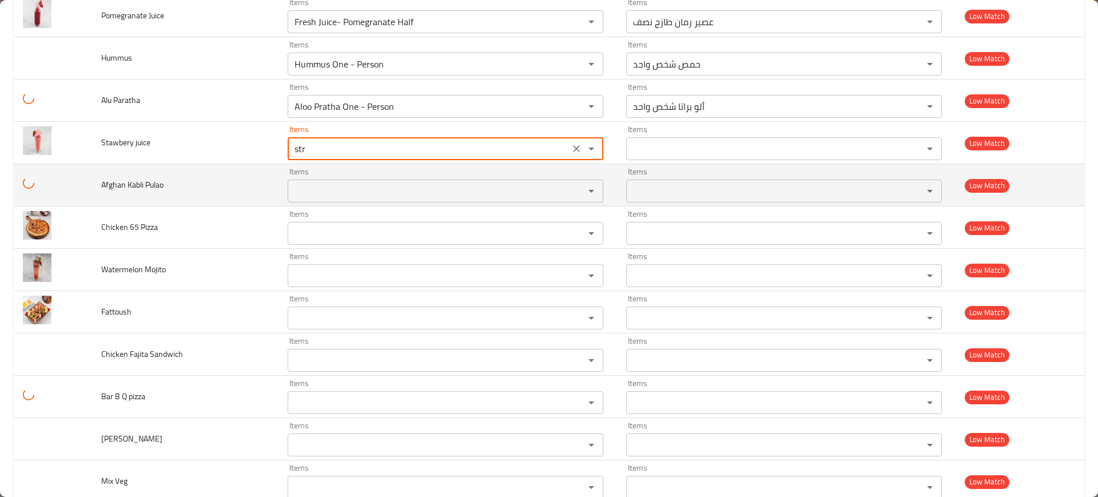
type juice "Fresh Juice- Strawbery Half"
type juice-ar "عصير فراولة طازج نصف"
type juice "Fresh Juice- Strawbery Half"
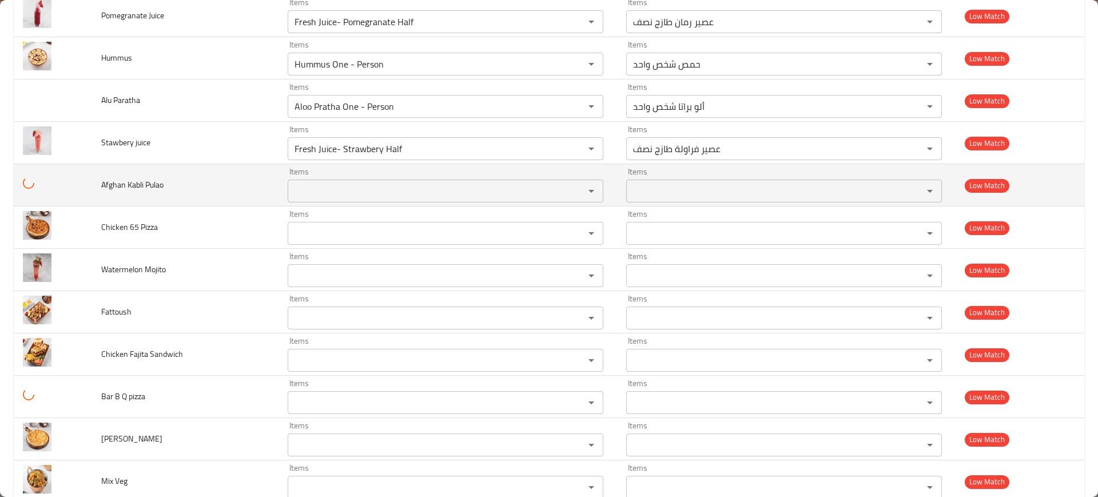
drag, startPoint x: 125, startPoint y: 185, endPoint x: 110, endPoint y: 184, distance: 14.3
click at [110, 184] on span "Afghan Kabli Pulao" at bounding box center [132, 184] width 62 height 15
click at [341, 186] on Pulao "Items" at bounding box center [428, 191] width 275 height 16
paste Pulao "ghan"
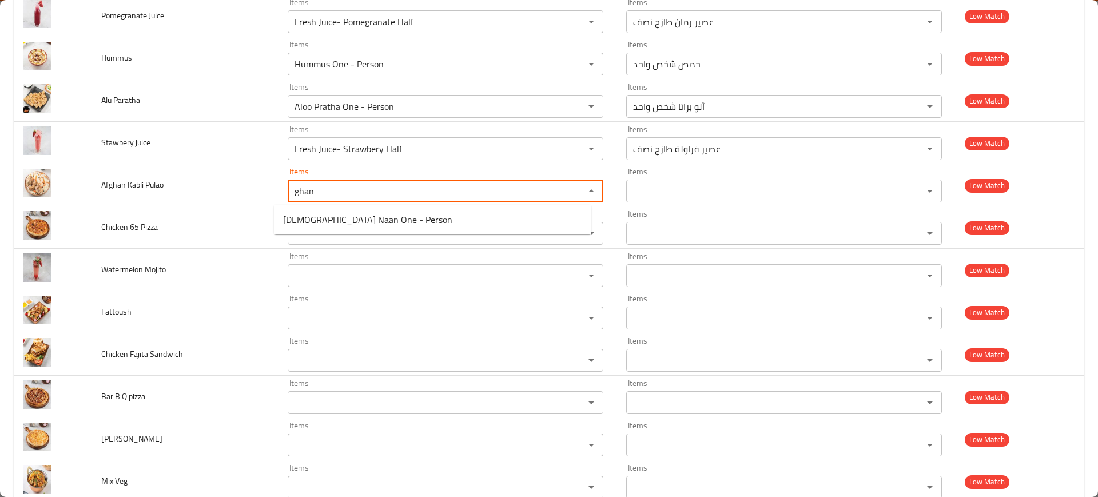
click at [320, 231] on Pulao-popup "[DEMOGRAPHIC_DATA] Naan One - Person" at bounding box center [433, 220] width 318 height 30
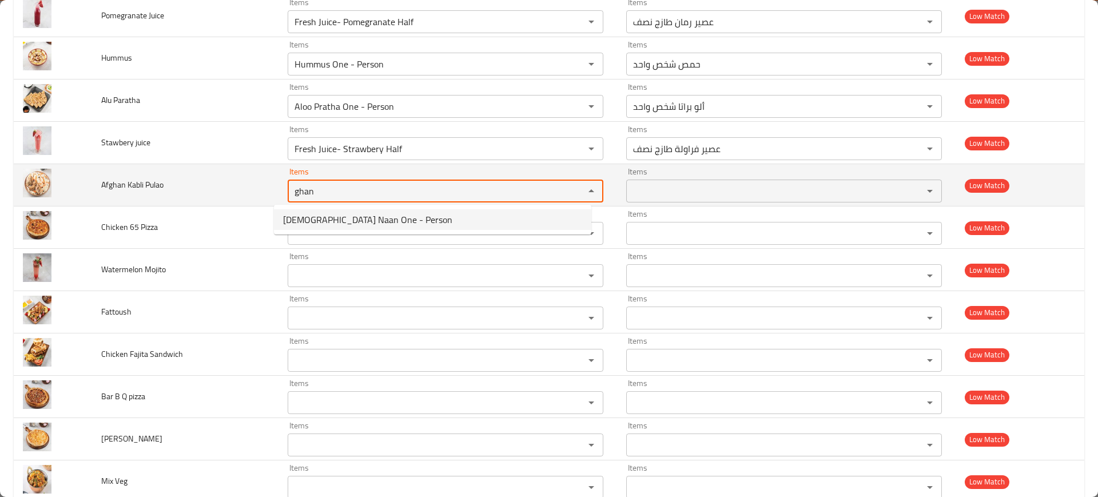
type Pulao "ghan"
click at [171, 203] on td "Afghan Kabli Pulao" at bounding box center [185, 185] width 187 height 42
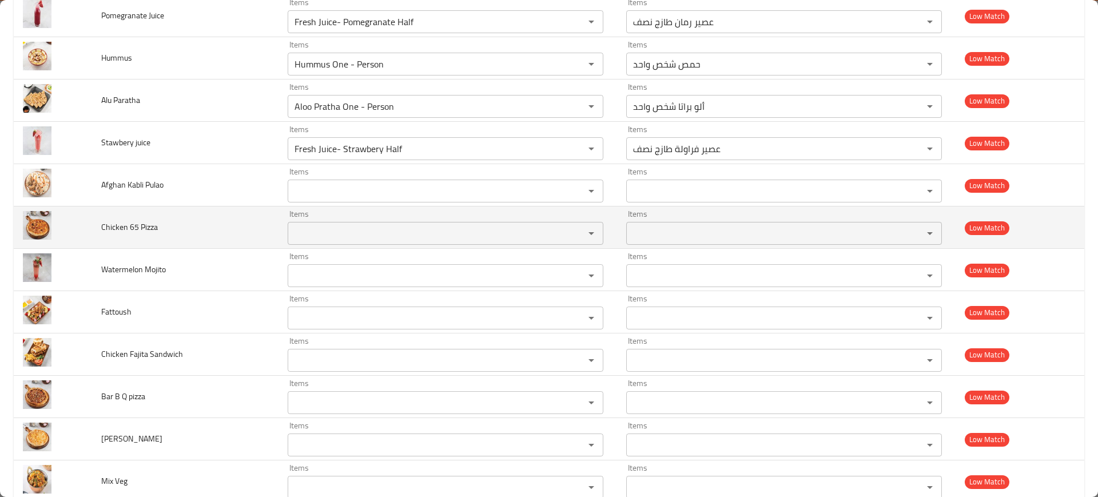
click at [304, 220] on div "Items Items" at bounding box center [446, 227] width 316 height 35
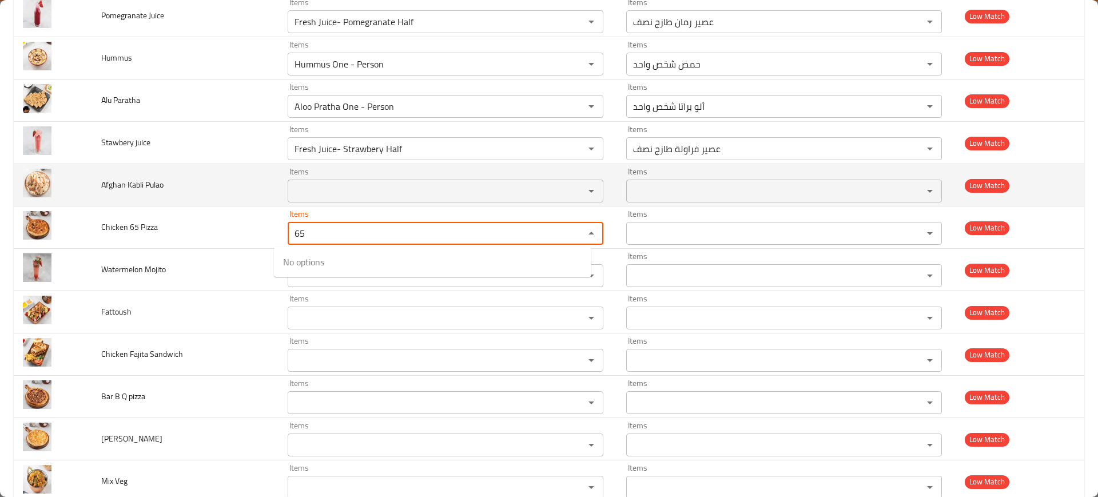
type Pizza "65"
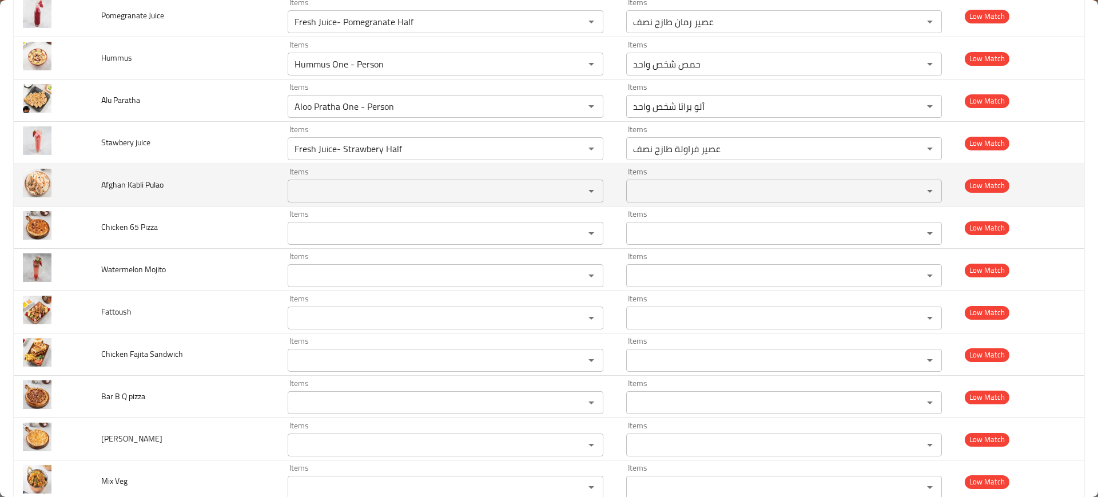
click at [61, 180] on td "enhanced table" at bounding box center [53, 185] width 78 height 42
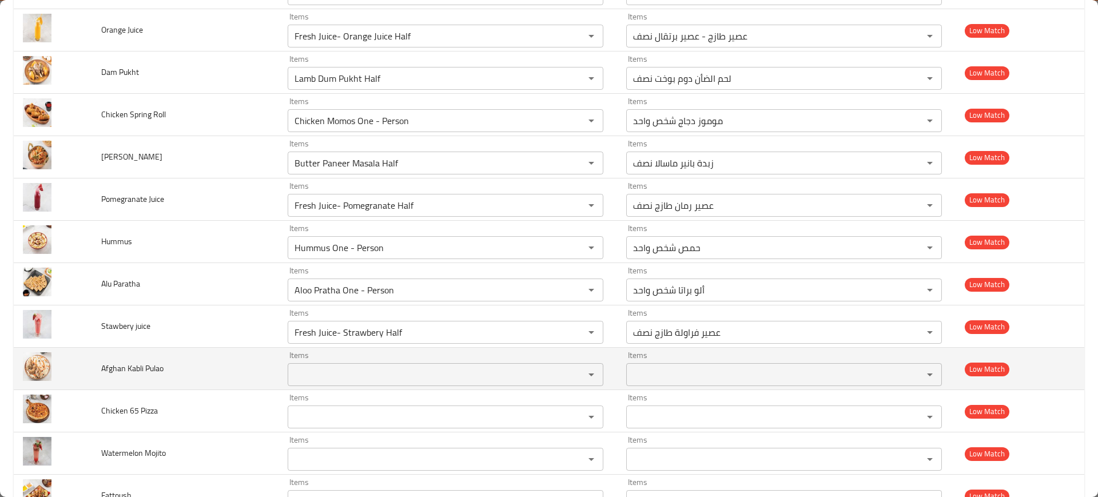
scroll to position [2152, 0]
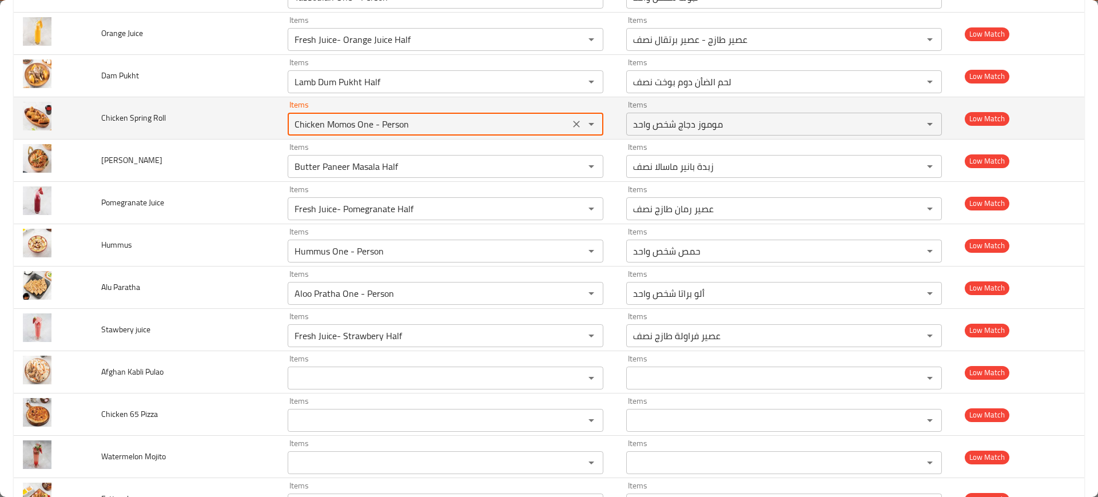
click at [318, 117] on Roll "Chicken Momos One - Person" at bounding box center [428, 124] width 275 height 16
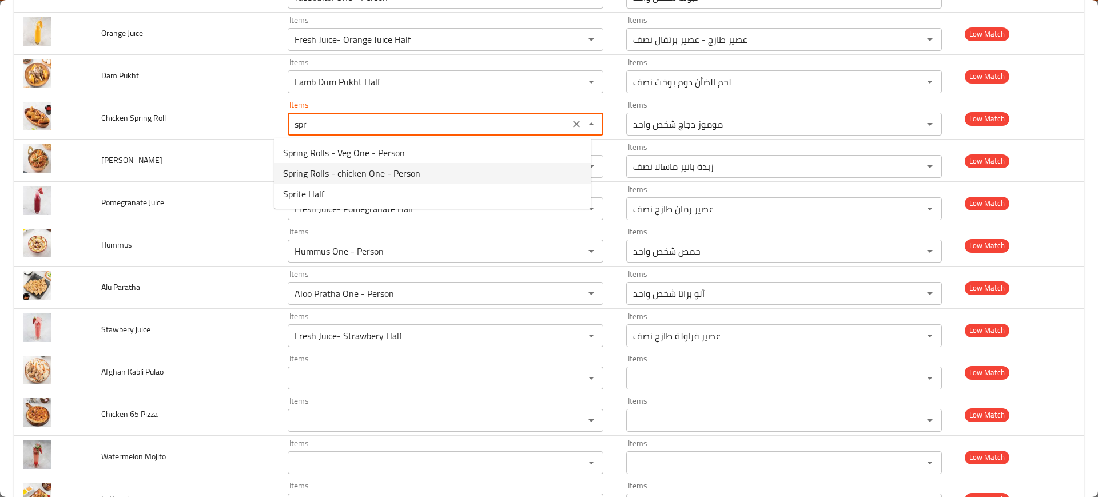
click at [406, 179] on span "Spring Rolls - chicken One - Person" at bounding box center [351, 173] width 137 height 14
type Roll "Spring Rolls - chicken One - Person"
type Roll-ar "سبرينج رولز - دجاج شخص واحد"
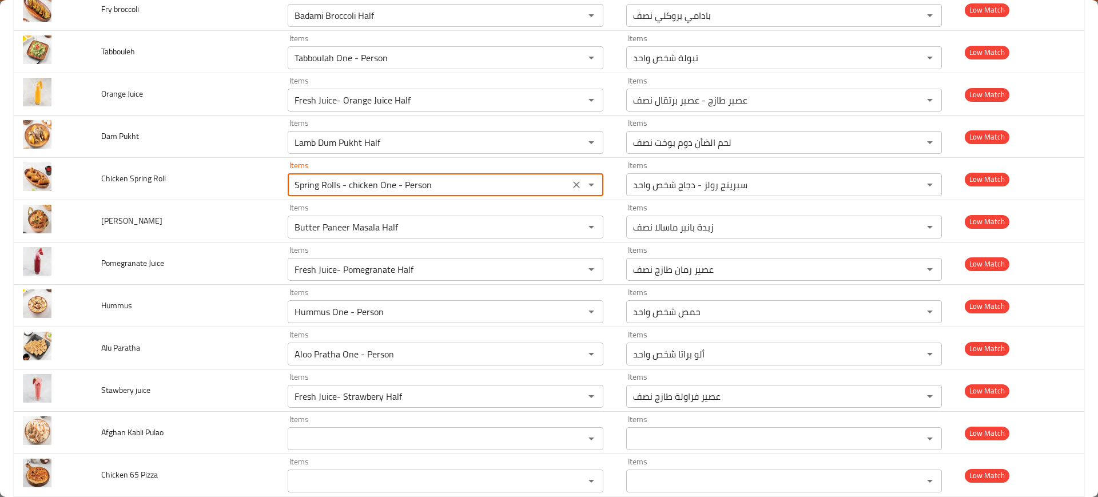
scroll to position [2091, 0]
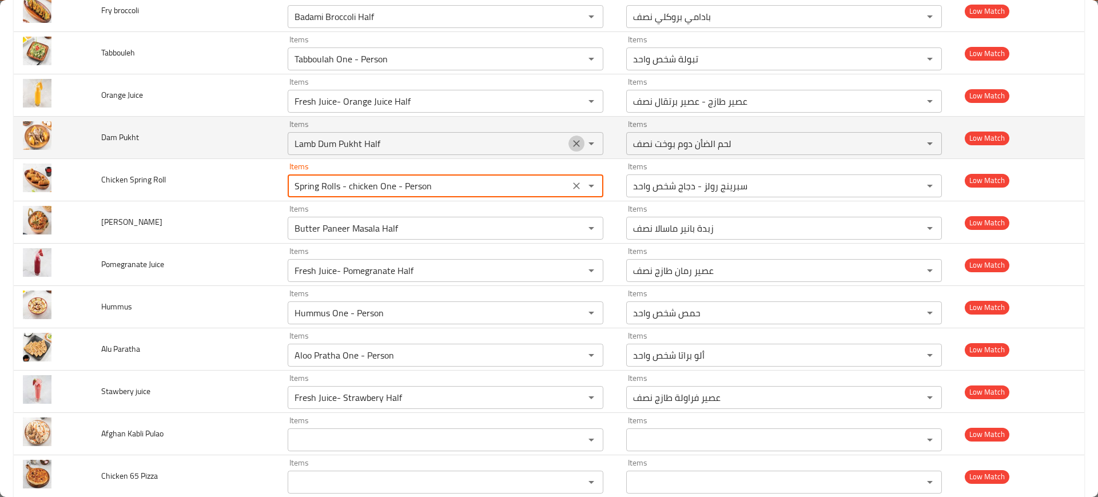
click at [569, 136] on button "Clear" at bounding box center [577, 144] width 16 height 16
type Roll "Spring Rolls - chicken One - Person"
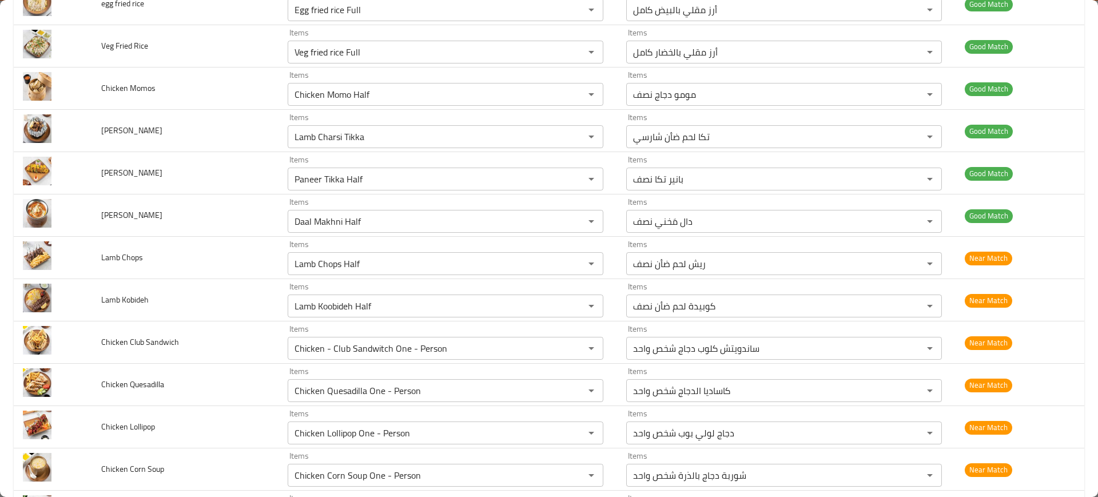
scroll to position [0, 0]
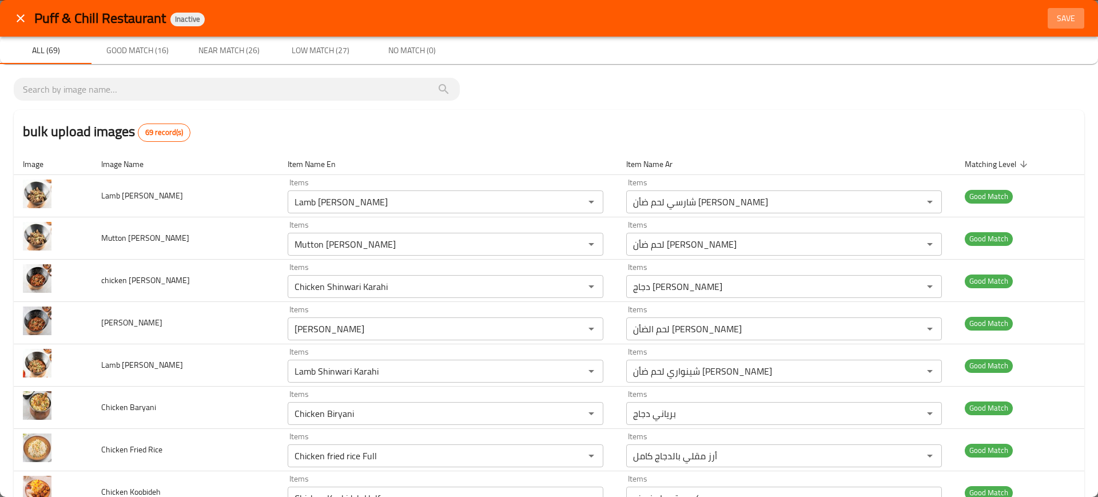
click at [1059, 18] on span "Save" at bounding box center [1066, 18] width 27 height 14
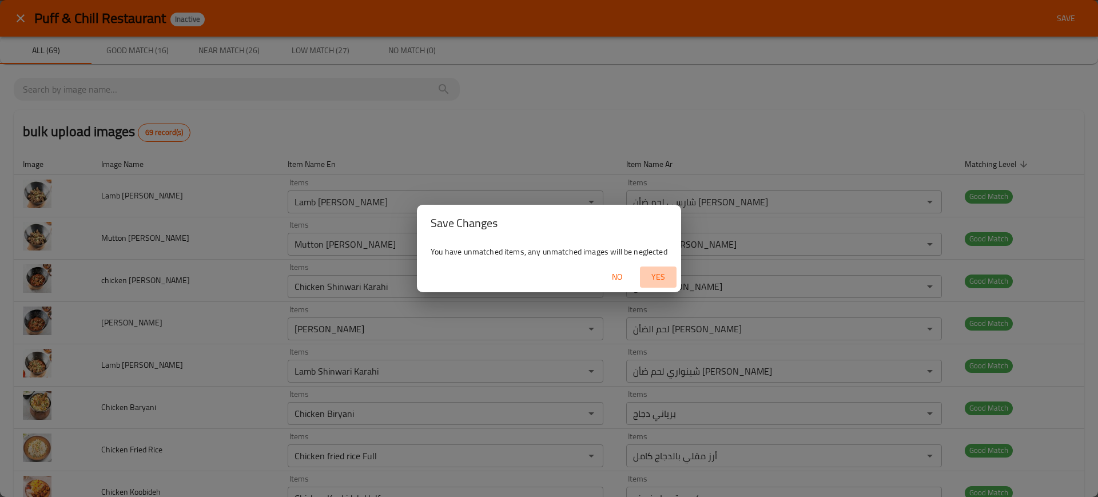
click at [658, 275] on span "Yes" at bounding box center [658, 277] width 27 height 14
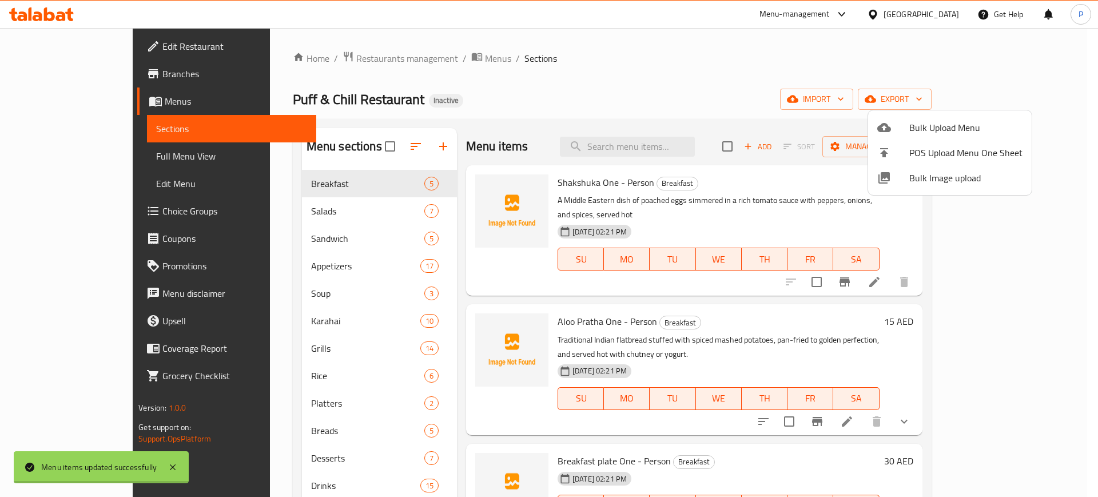
click at [394, 237] on div at bounding box center [549, 248] width 1098 height 497
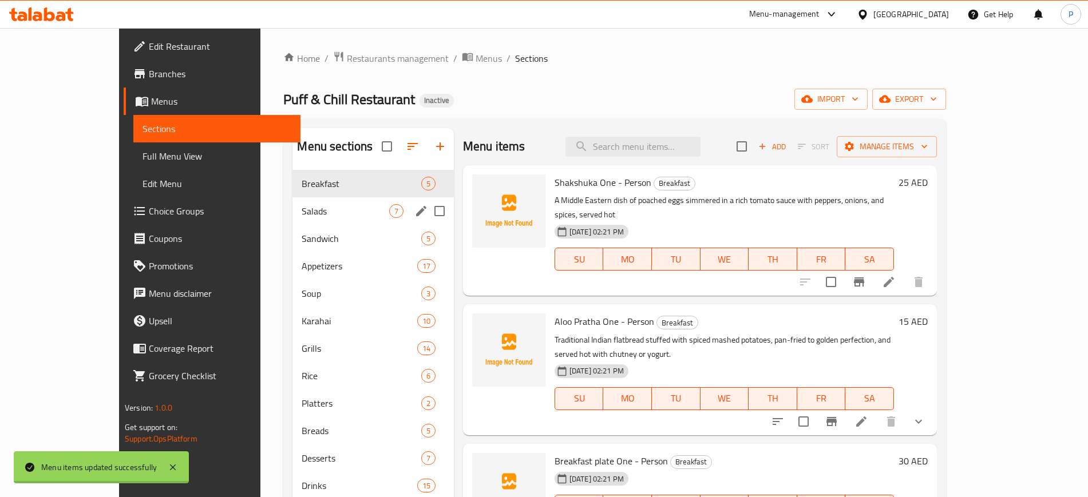
click at [383, 220] on div "Salads 7" at bounding box center [372, 210] width 161 height 27
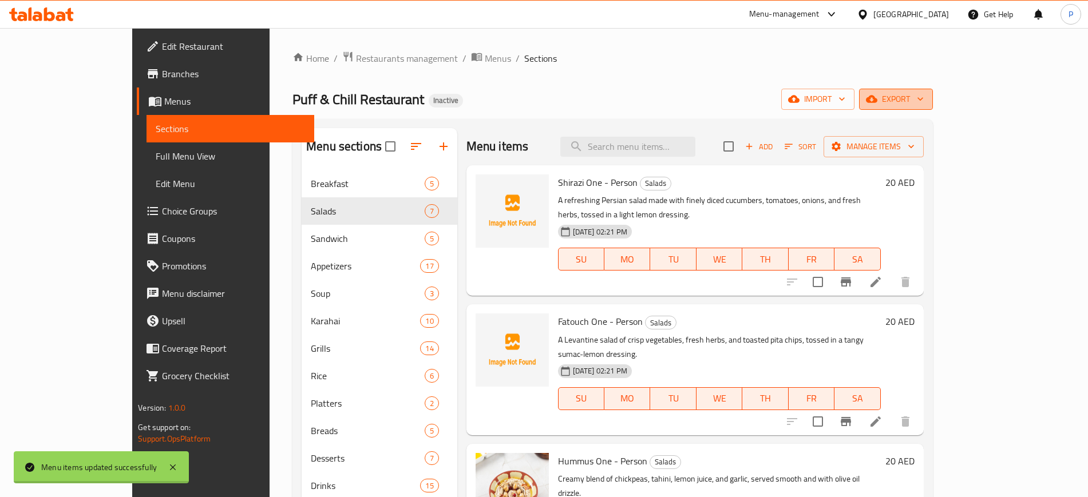
click at [923, 93] on span "export" at bounding box center [895, 99] width 55 height 14
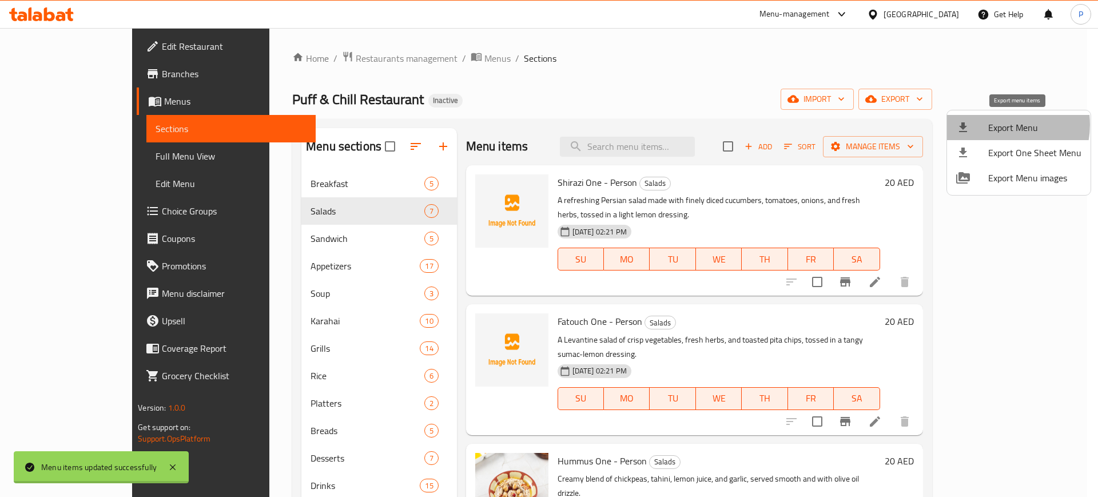
click at [999, 125] on span "Export Menu" at bounding box center [1035, 128] width 93 height 14
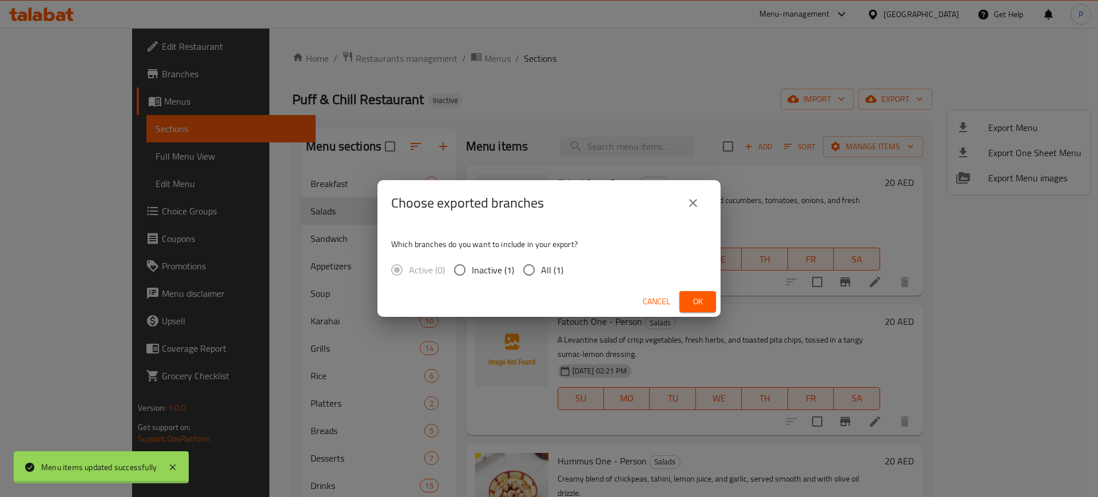
click at [553, 263] on span "All (1)" at bounding box center [552, 270] width 22 height 14
click at [541, 261] on input "All (1)" at bounding box center [529, 270] width 24 height 24
radio input "true"
click at [696, 301] on span "Ok" at bounding box center [698, 302] width 18 height 14
